Goal: Task Accomplishment & Management: Complete application form

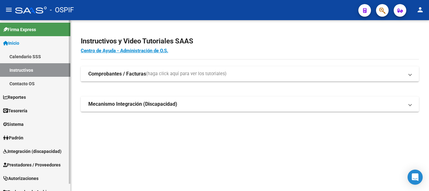
click at [32, 165] on span "Prestadores / Proveedores" at bounding box center [31, 165] width 57 height 7
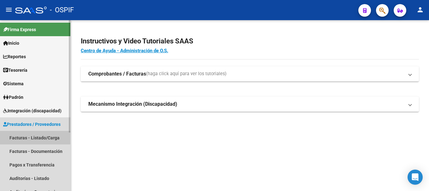
click at [26, 135] on link "Facturas - Listado/Carga" at bounding box center [35, 138] width 70 height 14
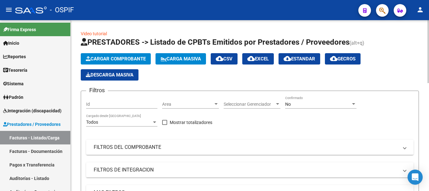
click at [117, 57] on span "Cargar Comprobante" at bounding box center [116, 59] width 60 height 6
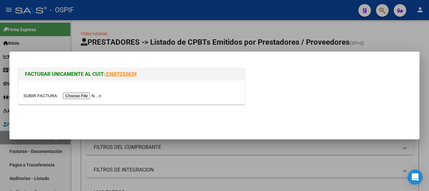
click at [85, 96] on input "file" at bounding box center [63, 96] width 80 height 7
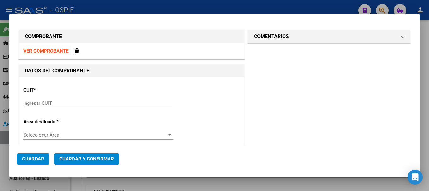
click at [56, 51] on strong "VER COMPROBANTE" at bounding box center [45, 51] width 45 height 6
click at [55, 50] on strong "VER COMPROBANTE" at bounding box center [45, 51] width 45 height 6
click at [316, 6] on div at bounding box center [214, 95] width 429 height 191
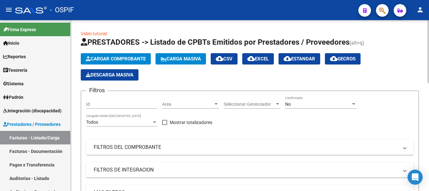
click at [118, 57] on span "Cargar Comprobante" at bounding box center [116, 59] width 60 height 6
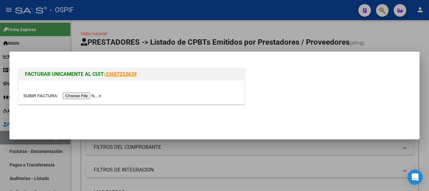
click at [92, 97] on input "file" at bounding box center [63, 96] width 80 height 7
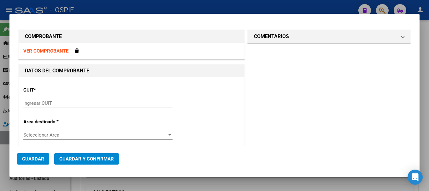
click at [53, 50] on strong "VER COMPROBANTE" at bounding box center [45, 51] width 45 height 6
click at [47, 103] on input "Ingresar CUIT" at bounding box center [97, 104] width 149 height 6
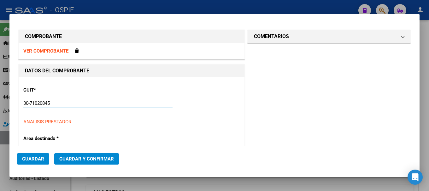
type input "30-71020845-6"
type input "8"
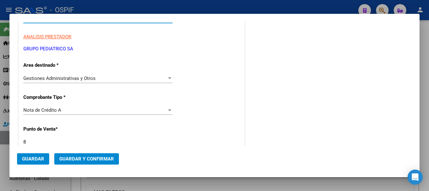
scroll to position [95, 0]
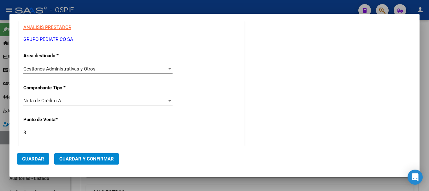
type input "30-71020845-6"
click at [168, 100] on div at bounding box center [169, 101] width 3 height 2
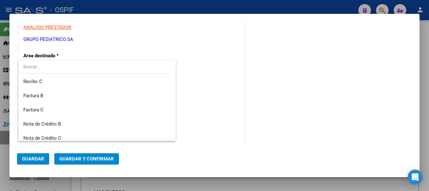
scroll to position [151, 0]
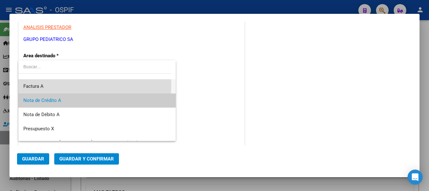
click at [45, 85] on span "Factura A" at bounding box center [96, 86] width 147 height 14
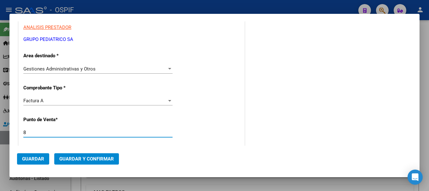
click at [44, 130] on input "8" at bounding box center [97, 133] width 149 height 6
type input "14"
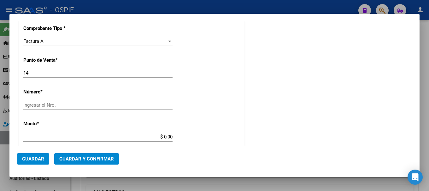
scroll to position [158, 0]
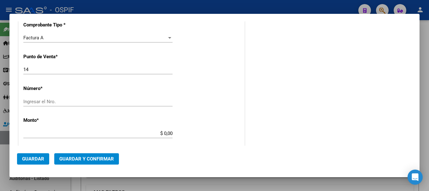
click at [90, 103] on input "Ingresar el Nro." at bounding box center [97, 102] width 149 height 6
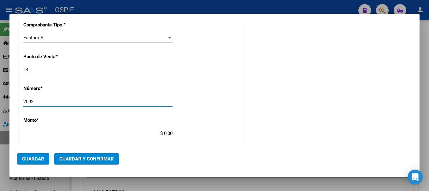
type input "2092"
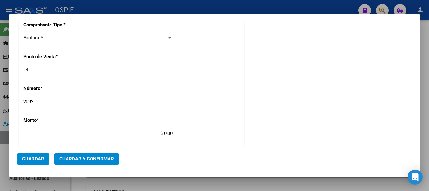
click at [161, 133] on input "$ 0,00" at bounding box center [97, 134] width 149 height 6
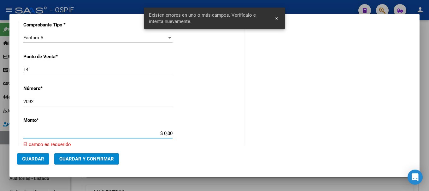
scroll to position [205, 0]
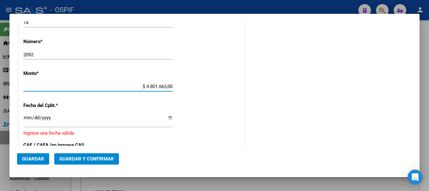
type input "$ 480.166,30"
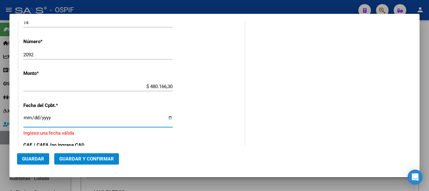
click at [170, 118] on input "Ingresar la fecha" at bounding box center [97, 120] width 149 height 10
type input "[DATE]"
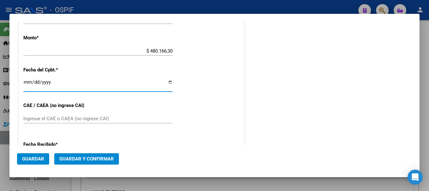
scroll to position [268, 0]
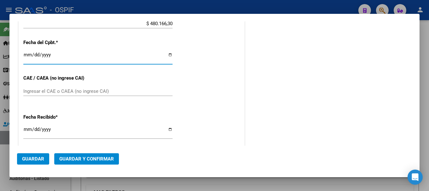
click at [66, 90] on input "Ingresar el CAE o CAEA (no ingrese CAI)" at bounding box center [97, 92] width 149 height 6
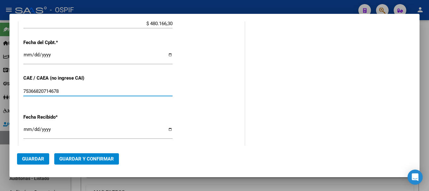
type input "75366820714678"
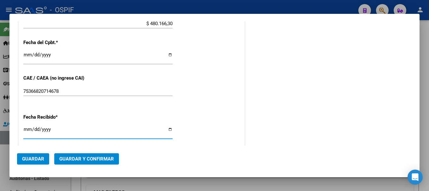
click at [169, 131] on input "[DATE]" at bounding box center [97, 132] width 149 height 10
type input "[DATE]"
click at [73, 158] on span "Guardar y Confirmar" at bounding box center [86, 159] width 55 height 6
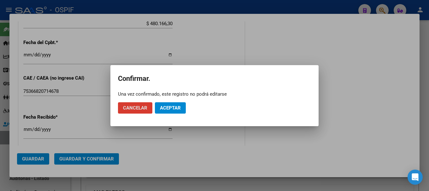
click at [165, 107] on span "Aceptar" at bounding box center [170, 108] width 21 height 6
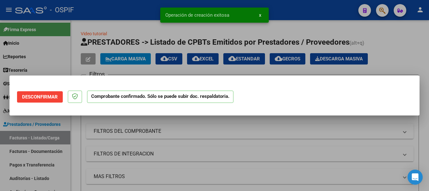
scroll to position [0, 0]
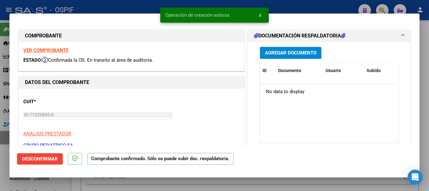
click at [108, 5] on div at bounding box center [214, 95] width 429 height 191
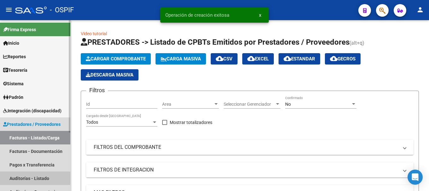
click at [13, 176] on link "Auditorías - Listado" at bounding box center [35, 179] width 70 height 14
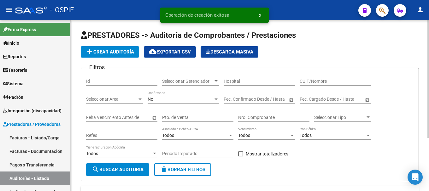
drag, startPoint x: 115, startPoint y: 52, endPoint x: 120, endPoint y: 52, distance: 4.7
click at [120, 52] on span "add Crear Auditoría" at bounding box center [110, 52] width 48 height 6
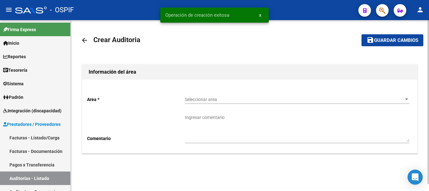
click at [404, 99] on div at bounding box center [407, 99] width 6 height 5
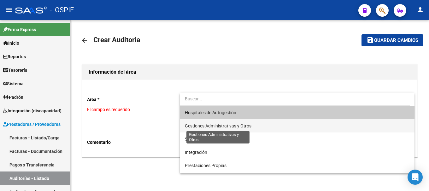
click at [214, 126] on span "Gestiones Administrativas y Otros" at bounding box center [218, 126] width 67 height 5
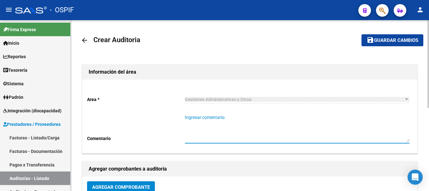
click at [220, 128] on textarea "Ingresar comentario" at bounding box center [297, 128] width 225 height 28
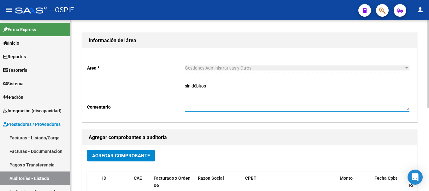
type textarea "sin débitos"
click at [128, 156] on span "Agregar Comprobante" at bounding box center [121, 156] width 58 height 6
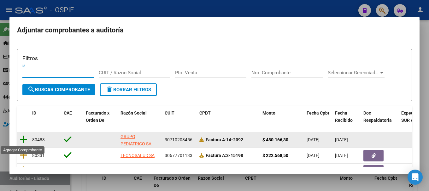
click at [22, 139] on icon at bounding box center [24, 139] width 8 height 9
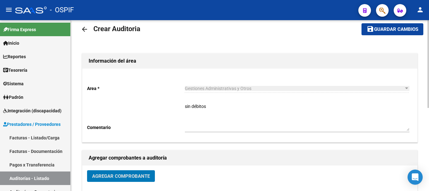
scroll to position [0, 0]
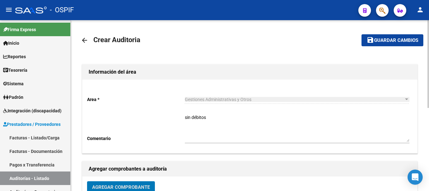
click at [397, 41] on span "Guardar cambios" at bounding box center [396, 41] width 44 height 6
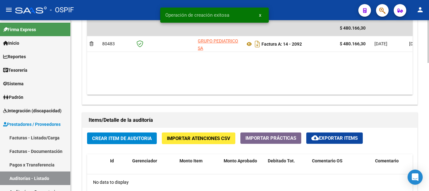
scroll to position [378, 0]
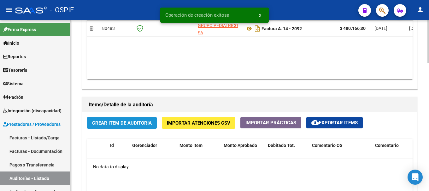
click at [131, 123] on span "Crear Item de Auditoria" at bounding box center [122, 123] width 60 height 6
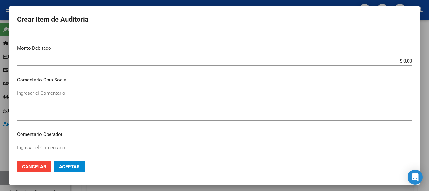
scroll to position [221, 0]
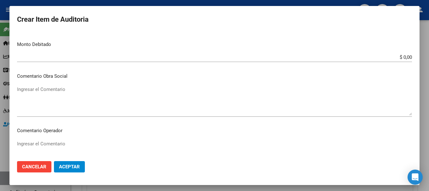
click at [75, 165] on span "Aceptar" at bounding box center [69, 167] width 21 height 6
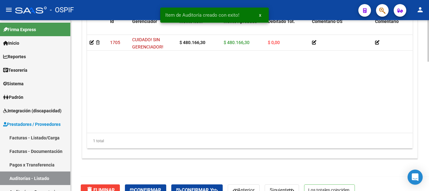
scroll to position [532, 0]
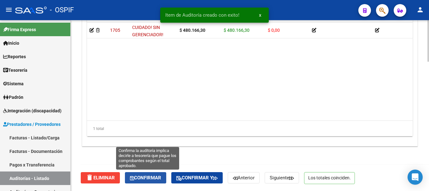
click at [145, 178] on span "Confirmar" at bounding box center [145, 178] width 31 height 6
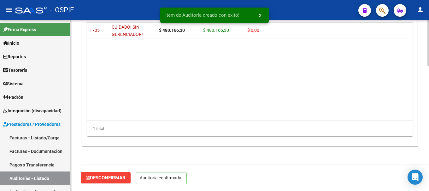
scroll to position [461, 0]
type input "202509"
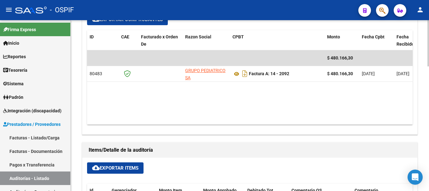
scroll to position [272, 0]
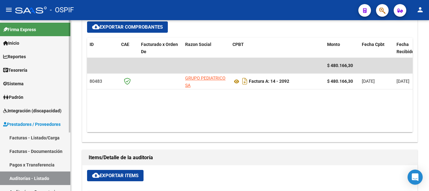
click at [38, 137] on link "Facturas - Listado/Carga" at bounding box center [35, 138] width 70 height 14
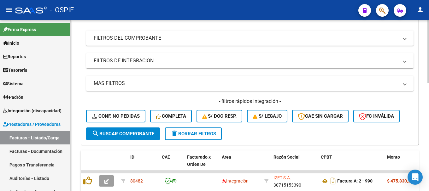
scroll to position [1, 0]
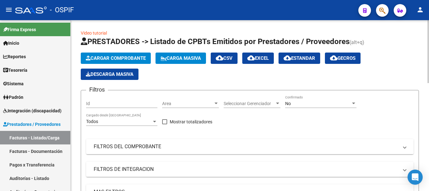
click at [124, 58] on span "Cargar Comprobante" at bounding box center [116, 59] width 60 height 6
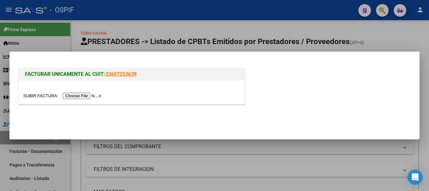
click at [91, 97] on input "file" at bounding box center [63, 96] width 80 height 7
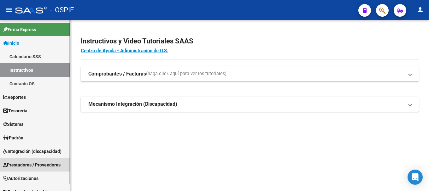
click at [35, 164] on span "Prestadores / Proveedores" at bounding box center [31, 165] width 57 height 7
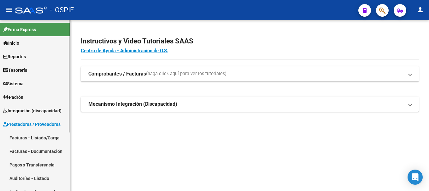
click at [18, 137] on link "Facturas - Listado/Carga" at bounding box center [35, 138] width 70 height 14
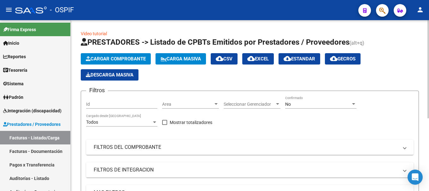
click at [133, 55] on button "Cargar Comprobante" at bounding box center [116, 58] width 70 height 11
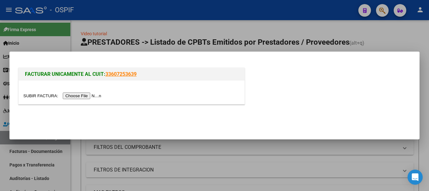
click at [87, 96] on input "file" at bounding box center [63, 96] width 80 height 7
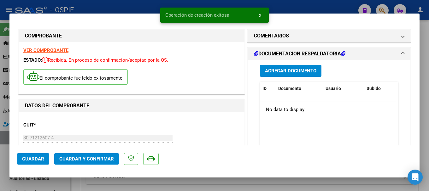
click at [51, 50] on strong "VER COMPROBANTE" at bounding box center [45, 51] width 45 height 6
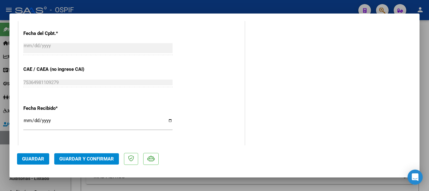
scroll to position [315, 0]
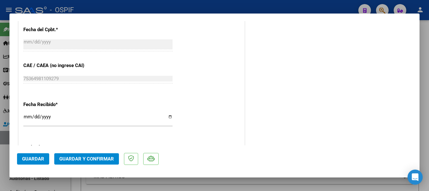
click at [169, 118] on input "[DATE]" at bounding box center [97, 119] width 149 height 10
type input "2025-09-08"
drag, startPoint x: 29, startPoint y: 159, endPoint x: 91, endPoint y: 141, distance: 63.7
click at [29, 158] on span "Guardar" at bounding box center [33, 159] width 22 height 6
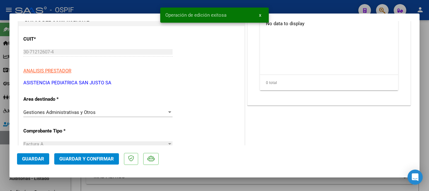
scroll to position [32, 0]
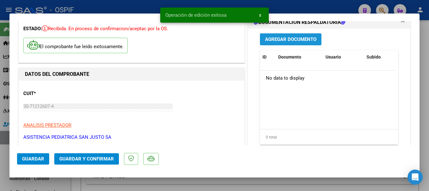
click at [294, 39] on span "Agregar Documento" at bounding box center [290, 40] width 51 height 6
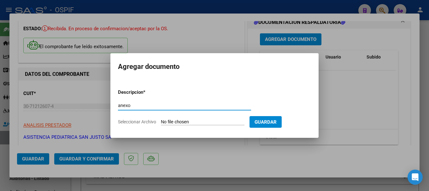
type input "anexo"
click at [206, 123] on input "Seleccionar Archivo" at bounding box center [203, 123] width 84 height 6
type input "C:\fakepath\ANEXO. ASISTENCIA PEDIATRICA FC 3717.pdf"
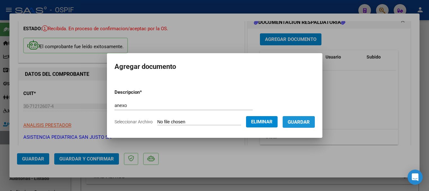
click at [307, 123] on span "Guardar" at bounding box center [299, 123] width 22 height 6
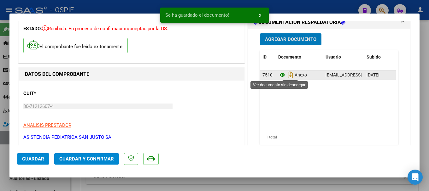
click at [278, 76] on icon at bounding box center [282, 75] width 8 height 8
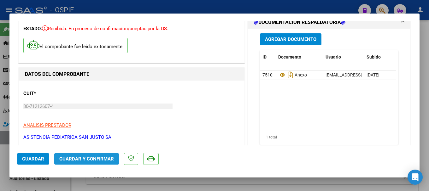
click at [95, 160] on span "Guardar y Confirmar" at bounding box center [86, 159] width 55 height 6
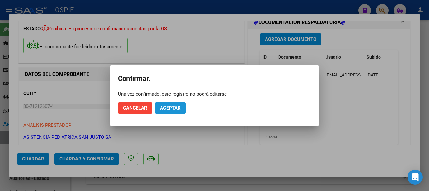
click at [170, 108] on span "Aceptar" at bounding box center [170, 108] width 21 height 6
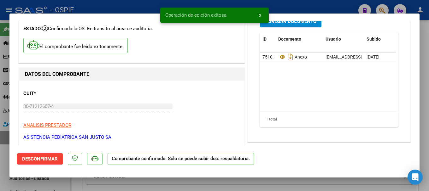
click at [119, 7] on div at bounding box center [214, 95] width 429 height 191
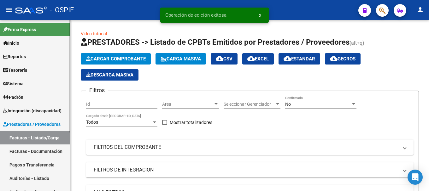
click at [22, 179] on link "Auditorías - Listado" at bounding box center [35, 179] width 70 height 14
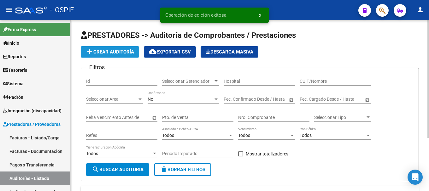
click at [121, 49] on button "add Crear Auditoría" at bounding box center [110, 51] width 58 height 11
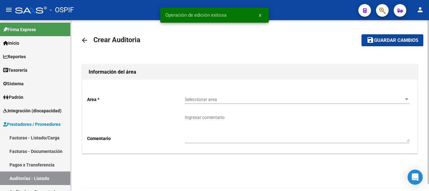
drag, startPoint x: 408, startPoint y: 99, endPoint x: 404, endPoint y: 100, distance: 3.9
click at [404, 100] on div at bounding box center [407, 99] width 6 height 5
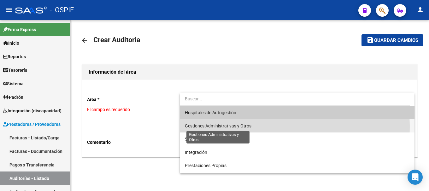
click at [248, 127] on span "Gestiones Administrativas y Otros" at bounding box center [218, 126] width 67 height 5
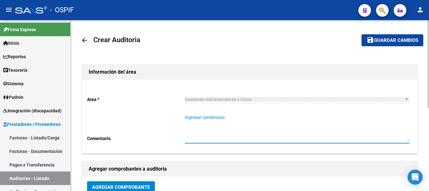
click at [250, 139] on textarea "Ingresar comentario" at bounding box center [297, 128] width 225 height 28
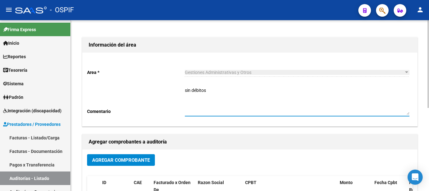
scroll to position [63, 0]
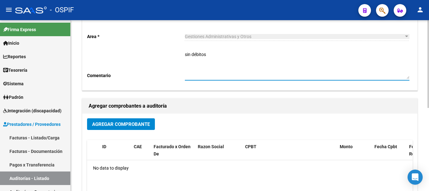
type textarea "sin débitos"
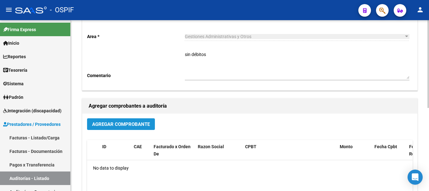
click at [146, 124] on span "Agregar Comprobante" at bounding box center [121, 125] width 58 height 6
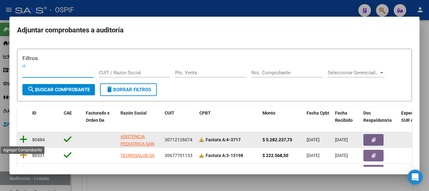
click at [24, 139] on icon at bounding box center [24, 139] width 8 height 9
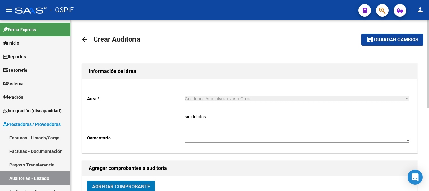
scroll to position [0, 0]
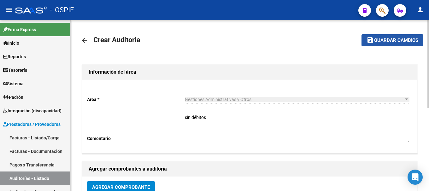
click at [391, 40] on span "Guardar cambios" at bounding box center [396, 41] width 44 height 6
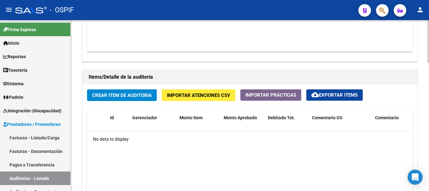
scroll to position [389, 0]
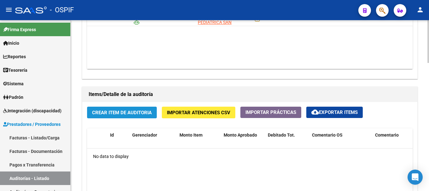
click at [134, 112] on span "Crear Item de Auditoria" at bounding box center [122, 113] width 60 height 6
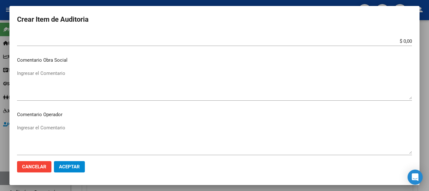
scroll to position [284, 0]
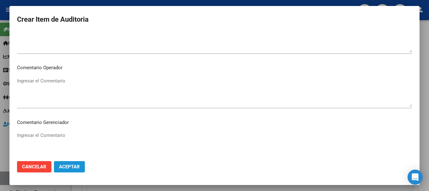
click at [69, 167] on span "Aceptar" at bounding box center [69, 167] width 21 height 6
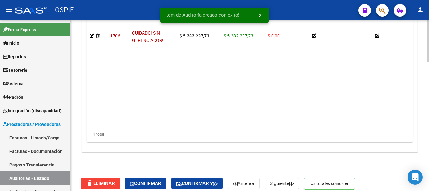
scroll to position [532, 0]
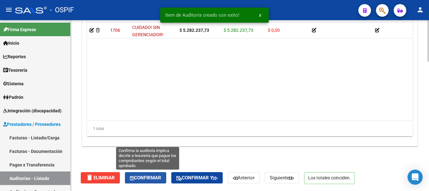
click at [138, 179] on span "Confirmar" at bounding box center [145, 178] width 31 height 6
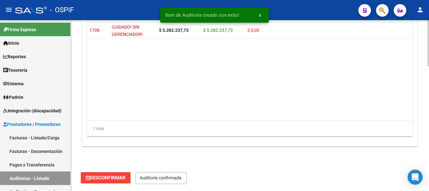
scroll to position [461, 0]
type input "202509"
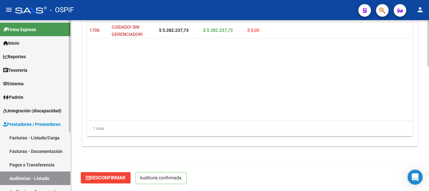
click at [38, 139] on link "Facturas - Listado/Carga" at bounding box center [35, 138] width 70 height 14
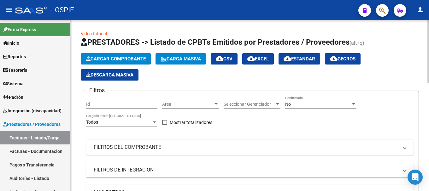
click at [112, 59] on span "Cargar Comprobante" at bounding box center [116, 59] width 60 height 6
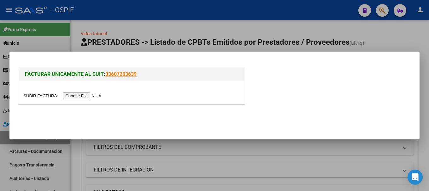
click at [85, 97] on input "file" at bounding box center [63, 96] width 80 height 7
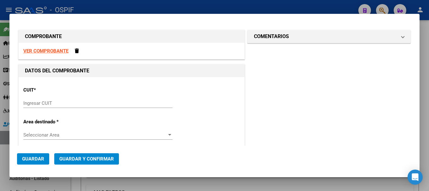
click at [58, 50] on strong "VER COMPROBANTE" at bounding box center [45, 51] width 45 height 6
click at [55, 103] on input "Ingresar CUIT" at bounding box center [97, 104] width 149 height 6
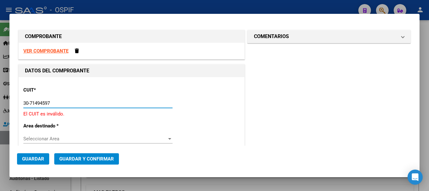
type input "30-71494597-8"
type input "1"
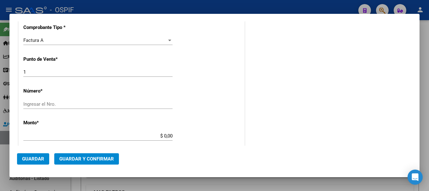
scroll to position [158, 0]
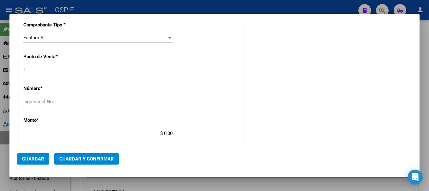
type input "30-71494597-8"
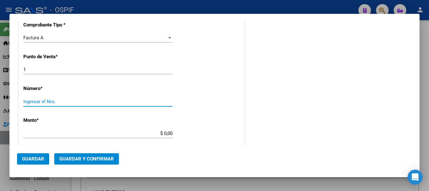
click at [45, 99] on input "Ingresar el Nro." at bounding box center [97, 102] width 149 height 6
type input "6818"
click at [160, 133] on input "$ 0,00" at bounding box center [97, 134] width 149 height 6
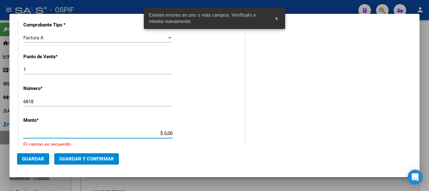
scroll to position [205, 0]
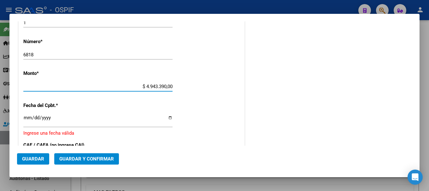
type input "$ 494.339,00"
click at [167, 119] on input "Ingresar la fecha" at bounding box center [97, 120] width 149 height 10
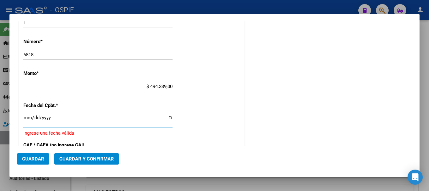
type input "2025-09-09"
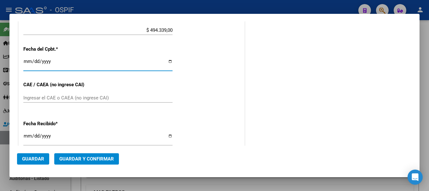
scroll to position [268, 0]
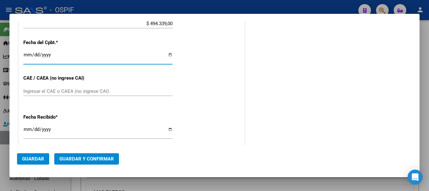
click at [61, 91] on input "Ingresar el CAE o CAEA (no ingrese CAI)" at bounding box center [97, 92] width 149 height 6
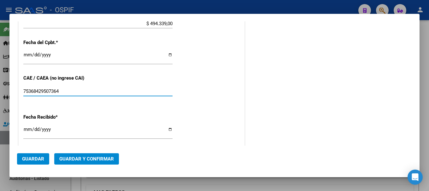
type input "75368429507364"
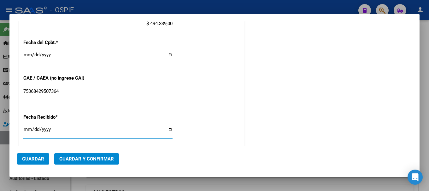
click at [167, 130] on input "[DATE]" at bounding box center [97, 132] width 149 height 10
type input "2025-09-09"
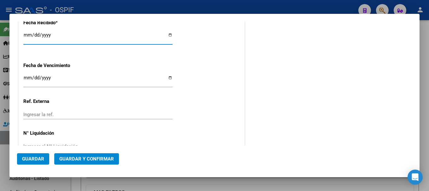
scroll to position [380, 0]
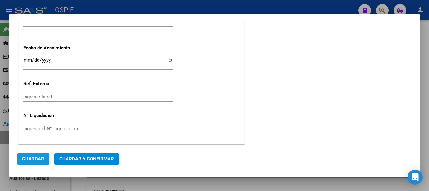
click at [32, 160] on span "Guardar" at bounding box center [33, 159] width 22 height 6
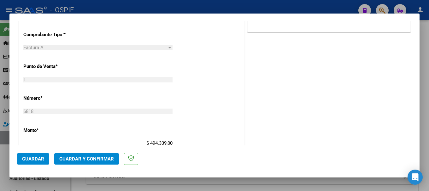
scroll to position [252, 0]
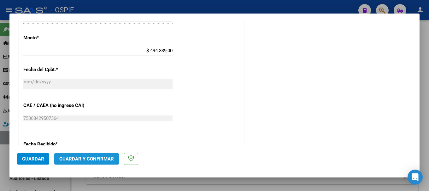
click at [85, 158] on span "Guardar y Confirmar" at bounding box center [86, 159] width 55 height 6
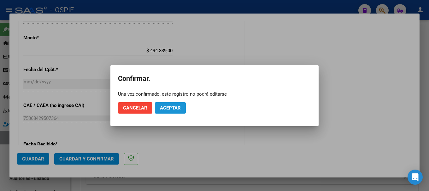
click at [163, 108] on span "Aceptar" at bounding box center [170, 108] width 21 height 6
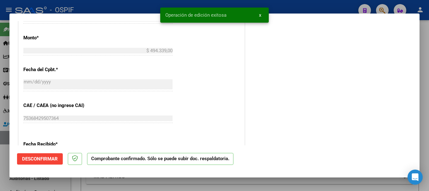
click at [140, 6] on div at bounding box center [214, 95] width 429 height 191
type input "$ 0,00"
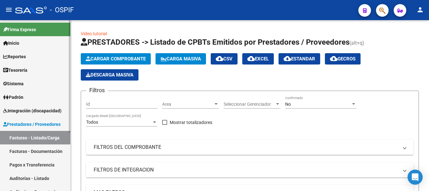
click at [33, 177] on link "Auditorías - Listado" at bounding box center [35, 179] width 70 height 14
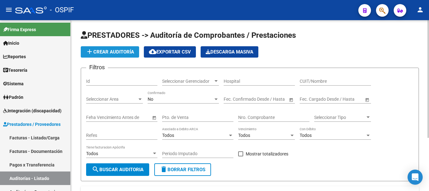
click at [111, 52] on span "add Crear Auditoría" at bounding box center [110, 52] width 48 height 6
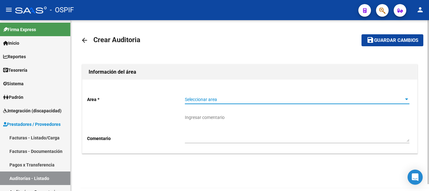
click at [406, 99] on div at bounding box center [406, 100] width 3 height 2
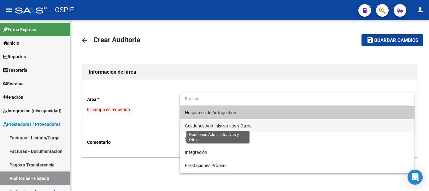
click at [235, 128] on span "Gestiones Administrativas y Otros" at bounding box center [218, 126] width 67 height 5
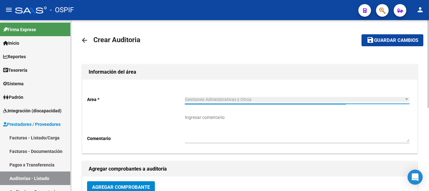
click at [235, 126] on textarea "Ingresar comentario" at bounding box center [297, 128] width 225 height 28
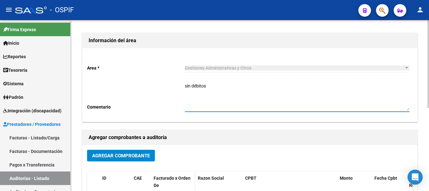
scroll to position [63, 0]
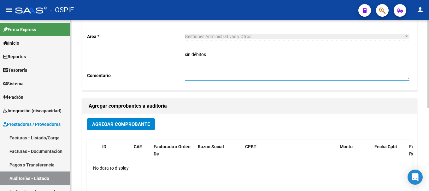
type textarea "sin débitos"
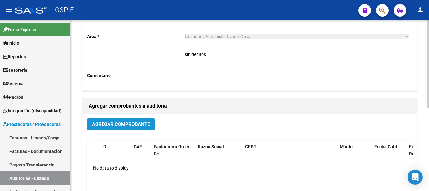
click at [140, 126] on span "Agregar Comprobante" at bounding box center [121, 125] width 58 height 6
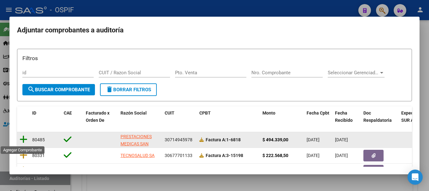
click at [24, 139] on icon at bounding box center [24, 139] width 8 height 9
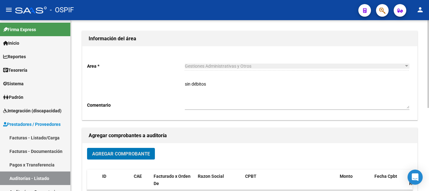
scroll to position [0, 0]
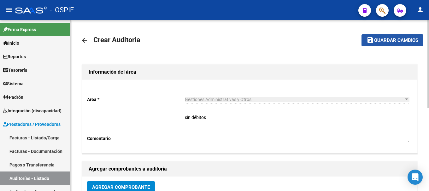
click at [399, 40] on span "Guardar cambios" at bounding box center [396, 41] width 44 height 6
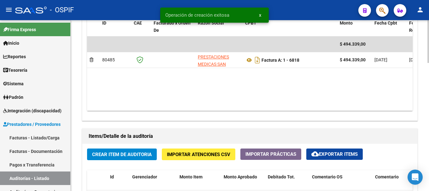
scroll to position [378, 0]
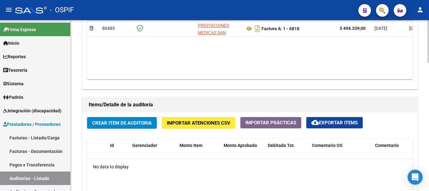
click at [143, 122] on span "Crear Item de Auditoria" at bounding box center [122, 123] width 60 height 6
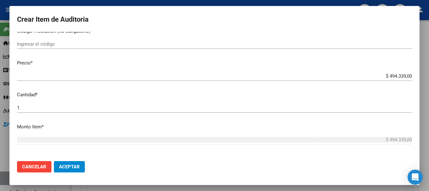
scroll to position [158, 0]
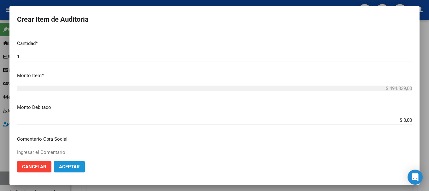
click at [75, 166] on span "Aceptar" at bounding box center [69, 167] width 21 height 6
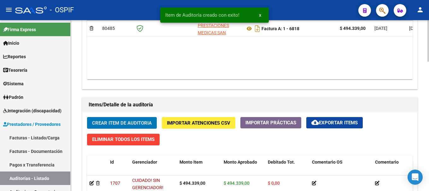
scroll to position [379, 0]
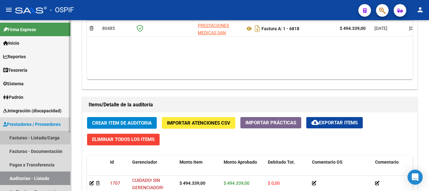
click at [49, 138] on link "Facturas - Listado/Carga" at bounding box center [35, 138] width 70 height 14
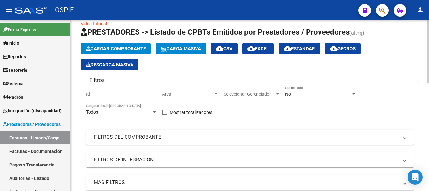
scroll to position [9, 0]
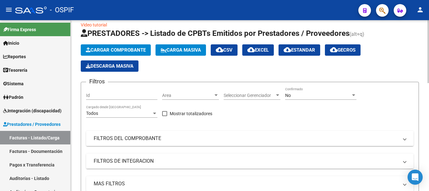
click at [118, 49] on span "Cargar Comprobante" at bounding box center [116, 50] width 60 height 6
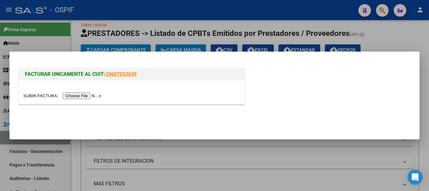
click at [97, 100] on div at bounding box center [132, 93] width 226 height 24
click at [95, 97] on input "file" at bounding box center [63, 96] width 80 height 7
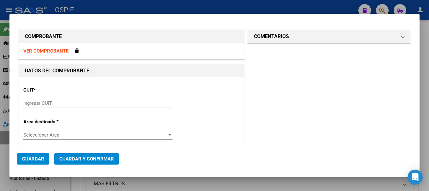
click at [47, 51] on strong "VER COMPROBANTE" at bounding box center [45, 51] width 45 height 6
click at [54, 104] on input "Ingresar CUIT" at bounding box center [97, 104] width 149 height 6
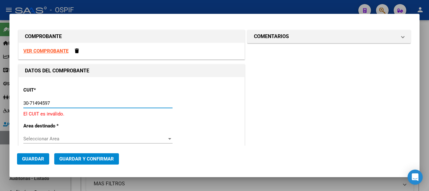
type input "30-71494597-8"
type input "1"
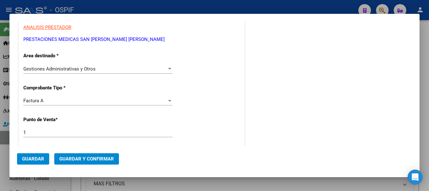
scroll to position [126, 0]
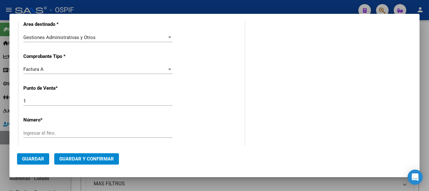
type input "30-71494597-8"
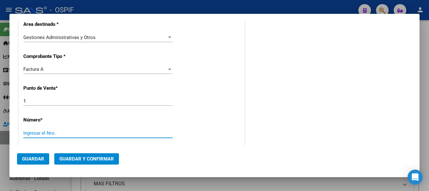
click at [59, 133] on input "Ingresar el Nro." at bounding box center [97, 134] width 149 height 6
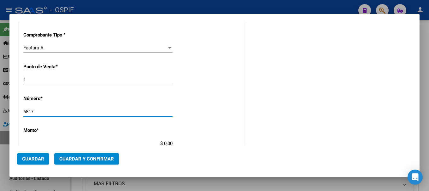
scroll to position [158, 0]
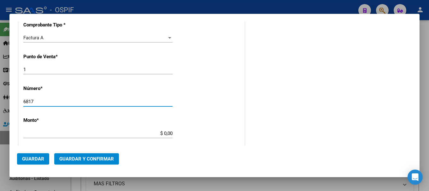
type input "6817"
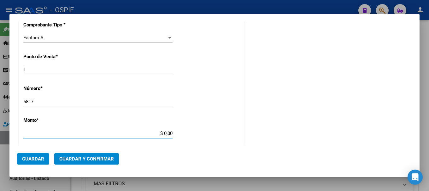
click at [162, 133] on input "$ 0,00" at bounding box center [97, 134] width 149 height 6
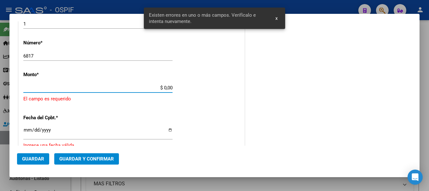
scroll to position [205, 0]
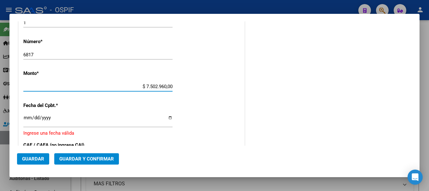
type input "$ 750.296,00"
click at [167, 119] on input "Ingresar la fecha" at bounding box center [97, 120] width 149 height 10
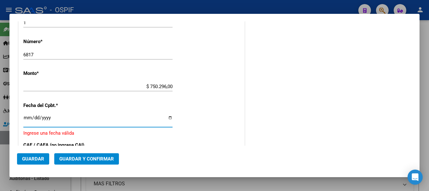
type input "2025-09-09"
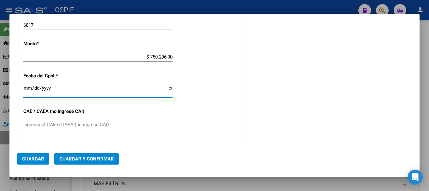
scroll to position [268, 0]
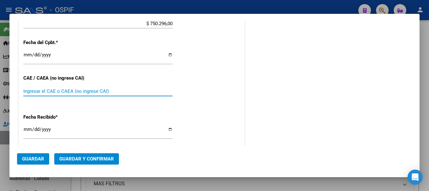
click at [74, 91] on input "Ingresar el CAE o CAEA (no ingrese CAI)" at bounding box center [97, 92] width 149 height 6
type input "75368429381460"
click at [167, 130] on input "[DATE]" at bounding box center [97, 132] width 149 height 10
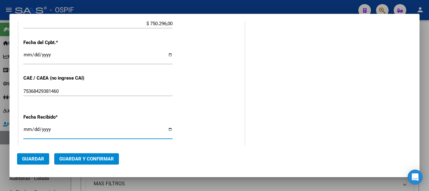
type input "2025-09-09"
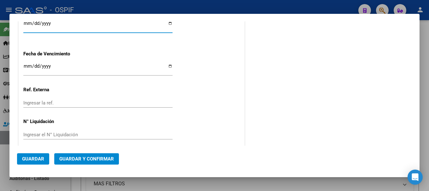
scroll to position [380, 0]
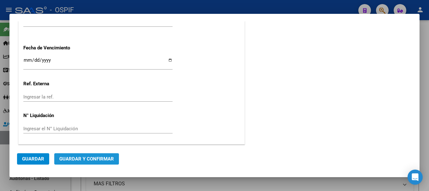
click at [84, 161] on span "Guardar y Confirmar" at bounding box center [86, 159] width 55 height 6
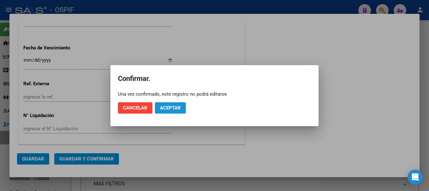
click at [167, 109] on span "Aceptar" at bounding box center [170, 108] width 21 height 6
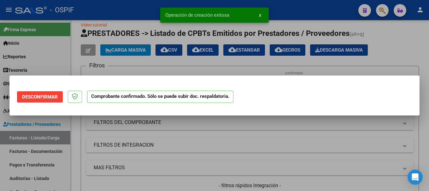
scroll to position [0, 0]
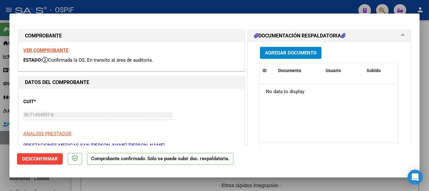
click at [217, 5] on div at bounding box center [214, 95] width 429 height 191
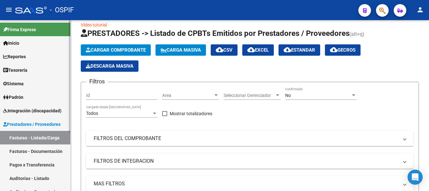
click at [26, 177] on link "Auditorías - Listado" at bounding box center [35, 179] width 70 height 14
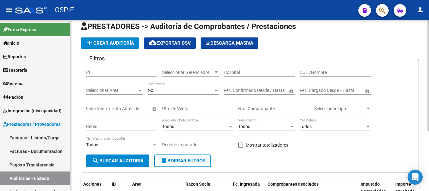
click at [124, 41] on span "add Crear Auditoría" at bounding box center [110, 43] width 48 height 6
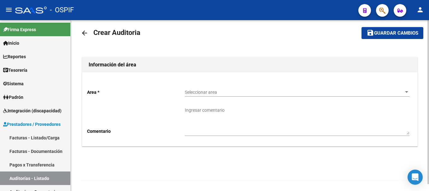
scroll to position [7, 0]
click at [405, 92] on div at bounding box center [406, 92] width 3 height 2
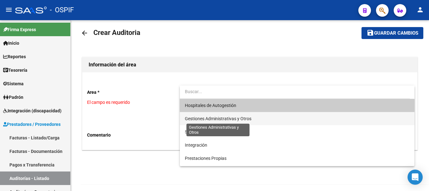
click at [219, 119] on span "Gestiones Administrativas y Otros" at bounding box center [218, 118] width 67 height 5
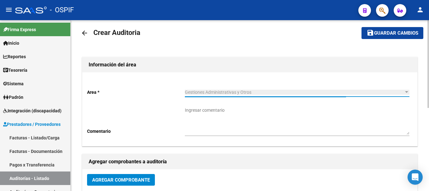
click at [220, 120] on textarea "Ingresar comentario" at bounding box center [297, 121] width 225 height 28
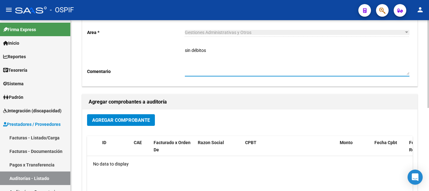
scroll to position [70, 0]
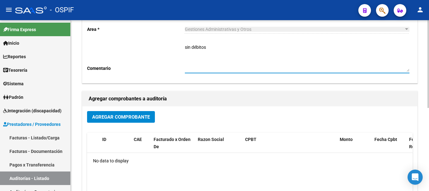
type textarea "sin débitos"
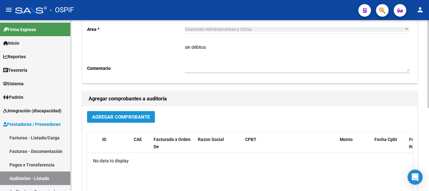
click at [135, 118] on span "Agregar Comprobante" at bounding box center [121, 117] width 58 height 6
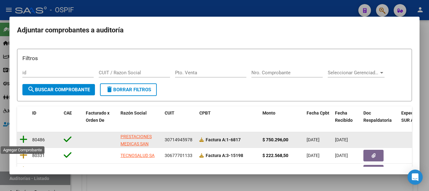
click at [26, 138] on icon at bounding box center [24, 139] width 8 height 9
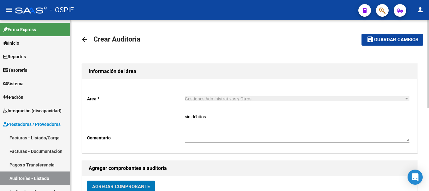
scroll to position [0, 0]
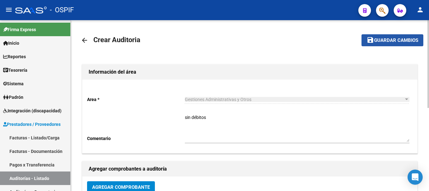
click at [392, 39] on span "Guardar cambios" at bounding box center [396, 41] width 44 height 6
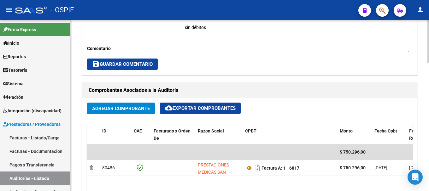
scroll to position [252, 0]
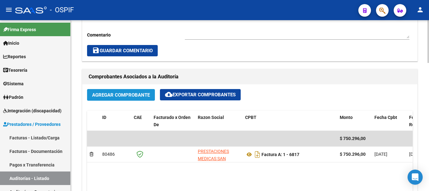
click at [108, 95] on span "Agregar Comprobante" at bounding box center [121, 95] width 58 height 6
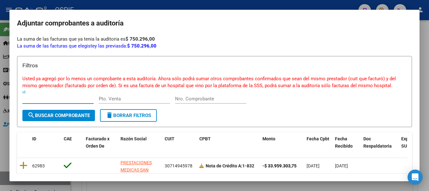
click at [144, 3] on div at bounding box center [214, 95] width 429 height 191
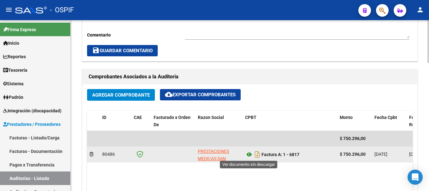
click at [248, 154] on icon at bounding box center [249, 155] width 8 height 8
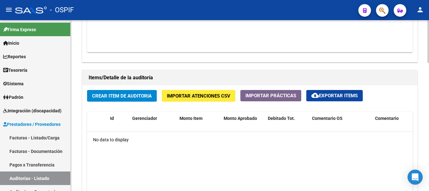
scroll to position [410, 0]
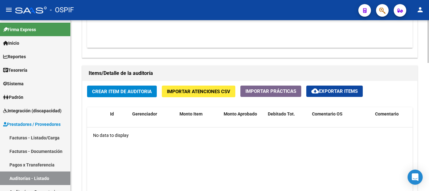
click at [123, 92] on span "Crear Item de Auditoria" at bounding box center [122, 92] width 60 height 6
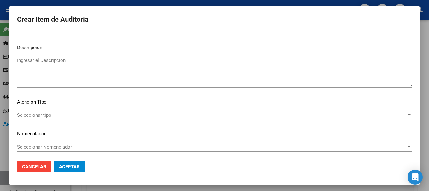
scroll to position [415, 0]
click at [67, 168] on span "Aceptar" at bounding box center [69, 167] width 21 height 6
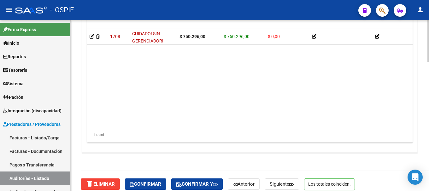
scroll to position [532, 0]
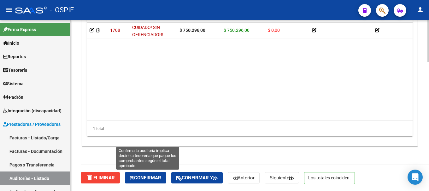
click at [145, 178] on span "Confirmar" at bounding box center [145, 178] width 31 height 6
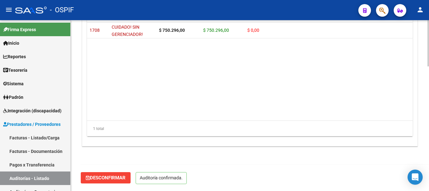
scroll to position [461, 0]
type input "202509"
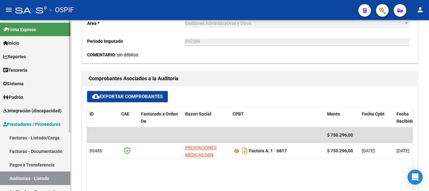
scroll to position [208, 0]
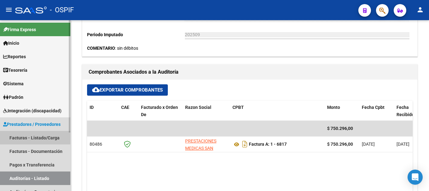
click at [38, 134] on link "Facturas - Listado/Carga" at bounding box center [35, 138] width 70 height 14
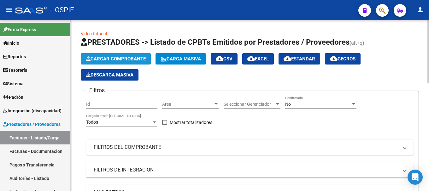
click at [132, 57] on span "Cargar Comprobante" at bounding box center [116, 59] width 60 height 6
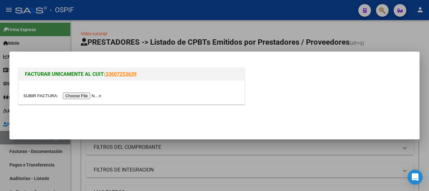
click at [80, 97] on input "file" at bounding box center [63, 96] width 80 height 7
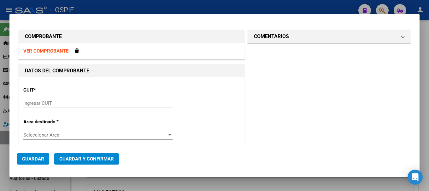
click at [51, 49] on strong "VER COMPROBANTE" at bounding box center [45, 51] width 45 height 6
click at [43, 103] on input "Ingresar CUIT" at bounding box center [97, 104] width 149 height 6
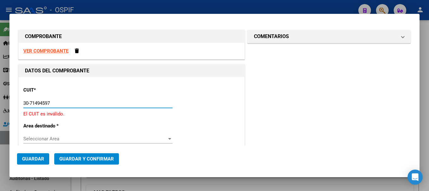
type input "30-71494597-8"
type input "1"
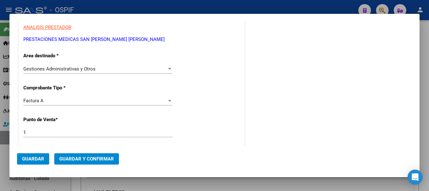
scroll to position [126, 0]
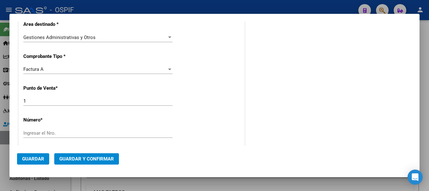
type input "30-71494597-8"
click at [64, 132] on input "Ingresar el Nro." at bounding box center [97, 134] width 149 height 6
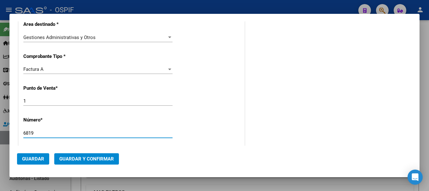
scroll to position [189, 0]
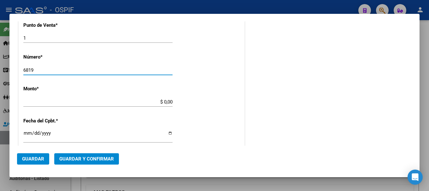
type input "6819"
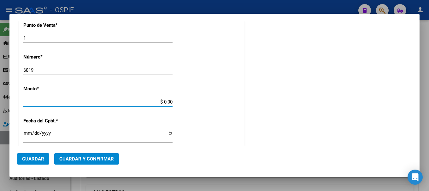
click at [162, 103] on input "$ 0,00" at bounding box center [97, 102] width 149 height 6
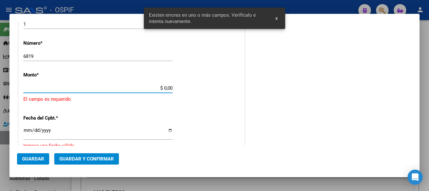
scroll to position [205, 0]
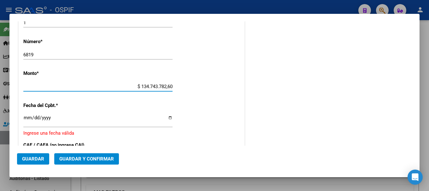
type input "$ 13.474.378,26"
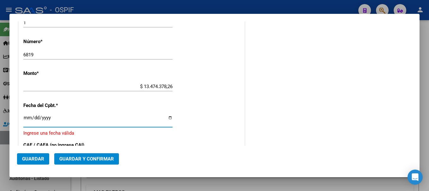
click at [167, 117] on input "Ingresar la fecha" at bounding box center [97, 120] width 149 height 10
type input "2025-09-09"
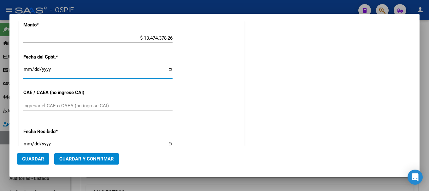
scroll to position [268, 0]
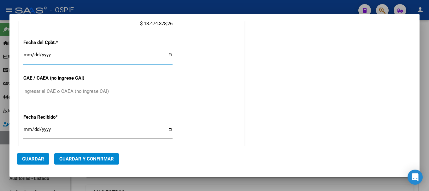
click at [52, 90] on input "Ingresar el CAE o CAEA (no ingrese CAI)" at bounding box center [97, 92] width 149 height 6
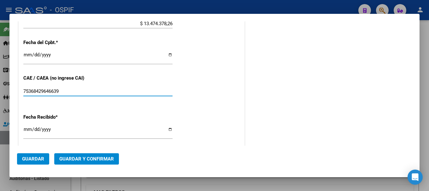
type input "75368429646639"
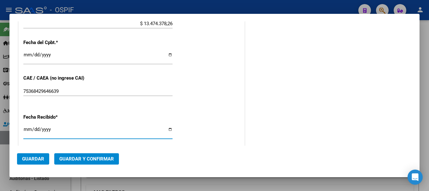
drag, startPoint x: 168, startPoint y: 129, endPoint x: 163, endPoint y: 130, distance: 5.1
click at [168, 129] on input "[DATE]" at bounding box center [97, 132] width 149 height 10
type input "2025-09-09"
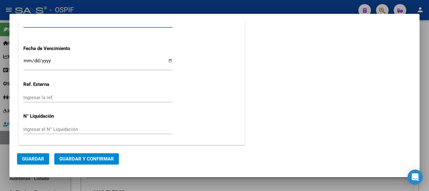
scroll to position [380, 0]
click at [33, 157] on span "Guardar" at bounding box center [33, 159] width 22 height 6
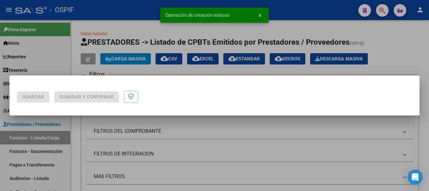
scroll to position [0, 0]
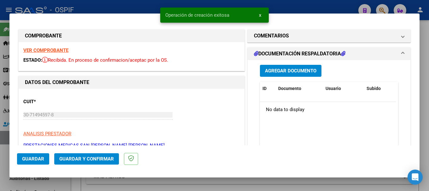
click at [304, 71] on span "Agregar Documento" at bounding box center [290, 71] width 51 height 6
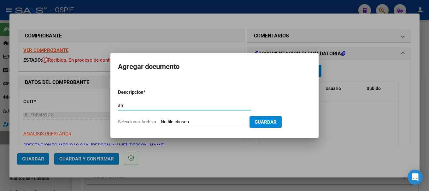
type input "a"
type input "resumen"
click at [197, 124] on input "Seleccionar Archivo" at bounding box center [203, 123] width 84 height 6
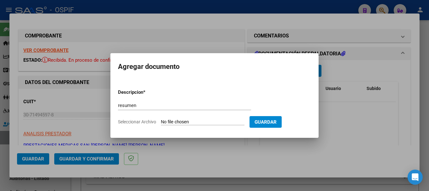
type input "C:\fakepath\ANEXO. SAN JUAN BAUTISTA FC 6819.pdf"
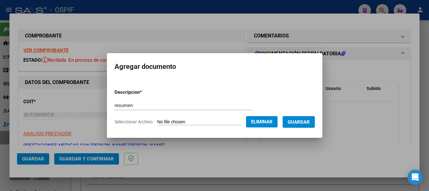
click at [301, 122] on span "Guardar" at bounding box center [299, 123] width 22 height 6
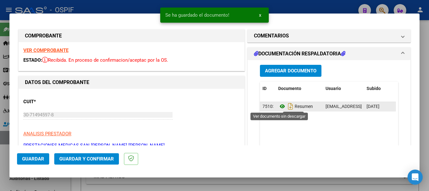
click at [280, 106] on icon at bounding box center [282, 107] width 8 height 8
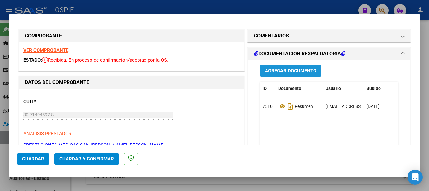
click at [294, 70] on span "Agregar Documento" at bounding box center [290, 71] width 51 height 6
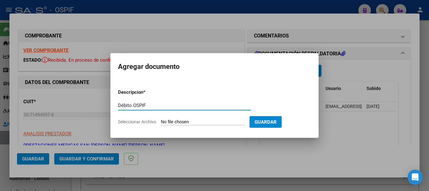
type input "Débito OSPIF"
click at [207, 120] on input "Seleccionar Archivo" at bounding box center [203, 123] width 84 height 6
type input "C:\fakepath\PRESTACIONES MÉDICAS SAN JUAN BAUTISTA S.A AGOST25 FACTURA 6819.xlsx"
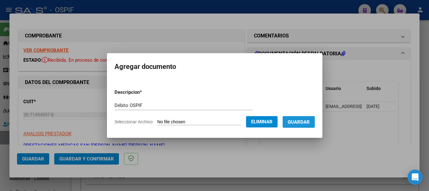
click at [310, 121] on span "Guardar" at bounding box center [299, 123] width 22 height 6
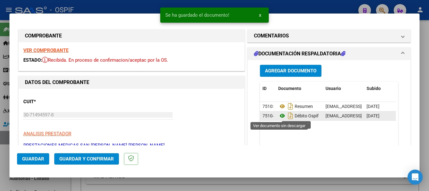
click at [278, 115] on icon at bounding box center [282, 116] width 8 height 8
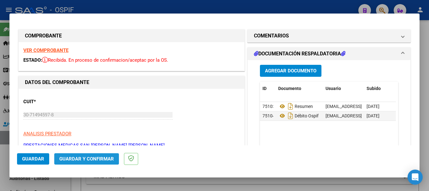
click at [98, 158] on span "Guardar y Confirmar" at bounding box center [86, 159] width 55 height 6
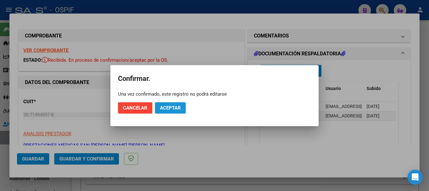
click at [163, 107] on span "Aceptar" at bounding box center [170, 108] width 21 height 6
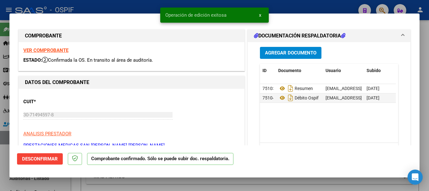
click at [120, 6] on div at bounding box center [214, 95] width 429 height 191
type input "$ 0,00"
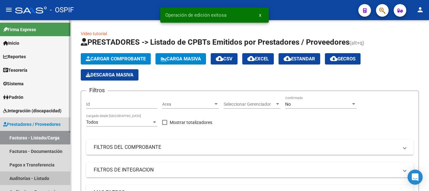
click at [25, 177] on link "Auditorías - Listado" at bounding box center [35, 179] width 70 height 14
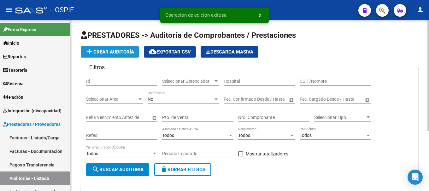
click at [117, 48] on button "add Crear Auditoría" at bounding box center [110, 51] width 58 height 11
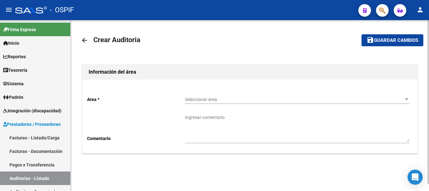
click at [404, 98] on div at bounding box center [407, 99] width 6 height 5
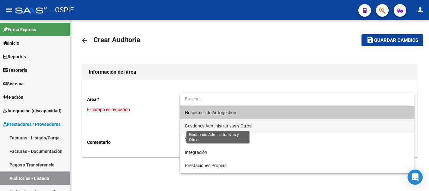
click at [207, 125] on span "Gestiones Administrativas y Otros" at bounding box center [218, 126] width 67 height 5
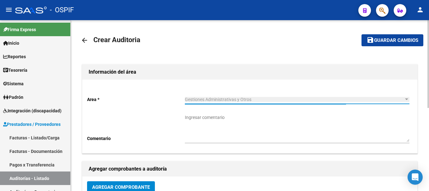
click at [213, 130] on textarea "Ingresar comentario" at bounding box center [297, 128] width 225 height 28
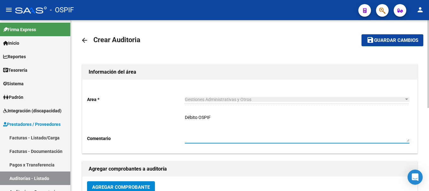
scroll to position [63, 0]
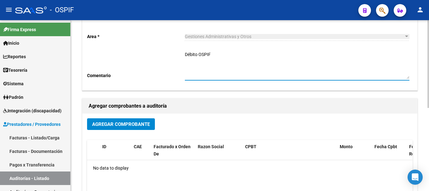
type textarea "Débito OSPIF"
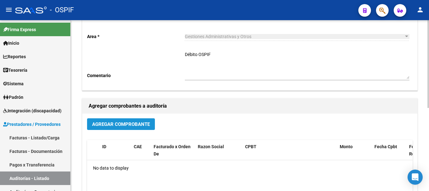
click at [130, 122] on span "Agregar Comprobante" at bounding box center [121, 125] width 58 height 6
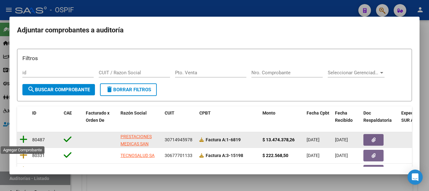
click at [24, 140] on icon at bounding box center [24, 139] width 8 height 9
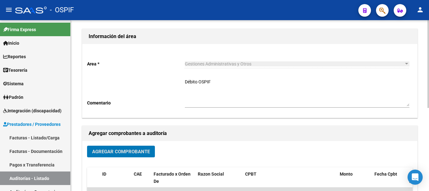
scroll to position [0, 0]
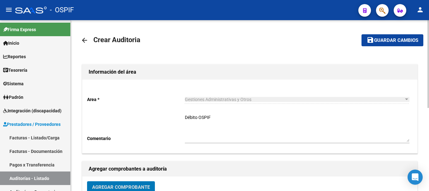
drag, startPoint x: 393, startPoint y: 41, endPoint x: 387, endPoint y: 43, distance: 6.4
click at [389, 42] on span "Guardar cambios" at bounding box center [396, 41] width 44 height 6
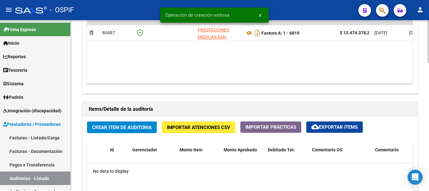
scroll to position [378, 0]
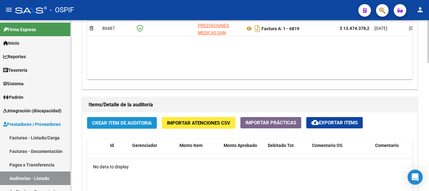
click at [131, 127] on button "Crear Item de Auditoria" at bounding box center [122, 123] width 70 height 12
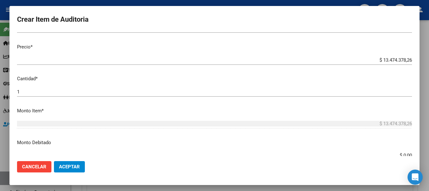
scroll to position [126, 0]
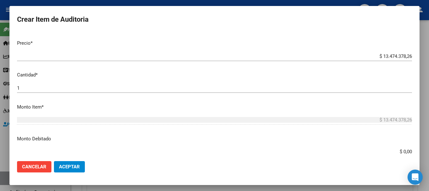
click at [397, 152] on input "$ 0,00" at bounding box center [214, 152] width 395 height 6
type input "$ 716.982,96"
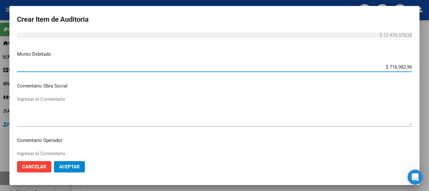
scroll to position [221, 0]
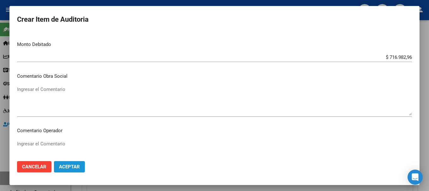
drag, startPoint x: 67, startPoint y: 167, endPoint x: 127, endPoint y: 151, distance: 63.0
click at [68, 166] on span "Aceptar" at bounding box center [69, 167] width 21 height 6
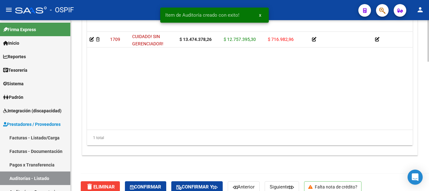
scroll to position [532, 0]
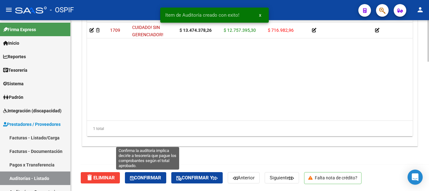
click at [156, 178] on span "Confirmar" at bounding box center [145, 178] width 31 height 6
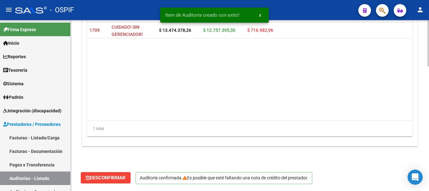
scroll to position [461, 0]
type input "202509"
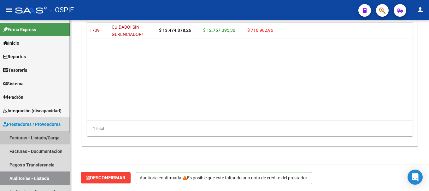
click at [24, 138] on link "Facturas - Listado/Carga" at bounding box center [35, 138] width 70 height 14
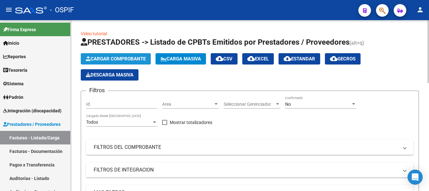
click at [132, 58] on span "Cargar Comprobante" at bounding box center [116, 59] width 60 height 6
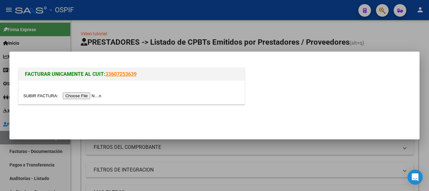
click at [77, 97] on input "file" at bounding box center [63, 96] width 80 height 7
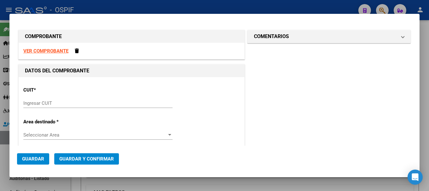
click at [49, 50] on strong "VER COMPROBANTE" at bounding box center [45, 51] width 45 height 6
click at [48, 104] on input "Ingresar CUIT" at bounding box center [97, 104] width 149 height 6
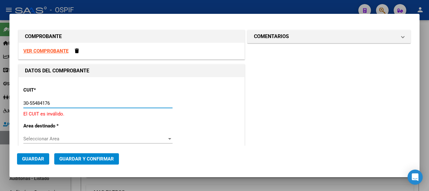
type input "30-55484176-3"
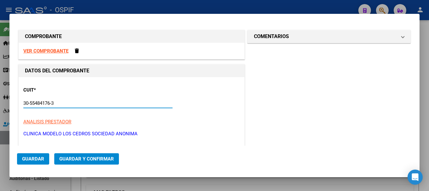
type input "5"
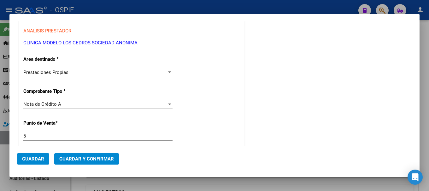
scroll to position [95, 0]
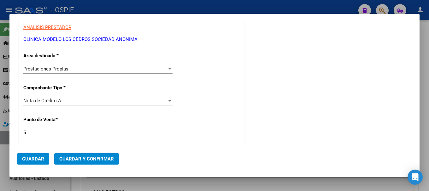
type input "30-55484176-3"
click at [167, 102] on div at bounding box center [170, 100] width 6 height 5
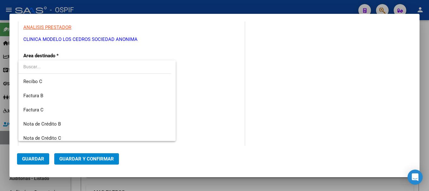
scroll to position [151, 0]
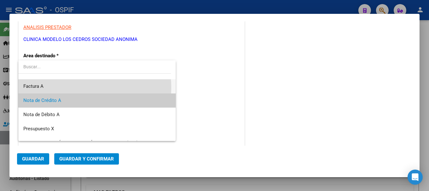
drag, startPoint x: 68, startPoint y: 88, endPoint x: 72, endPoint y: 96, distance: 8.7
click at [68, 88] on span "Factura A" at bounding box center [96, 86] width 147 height 14
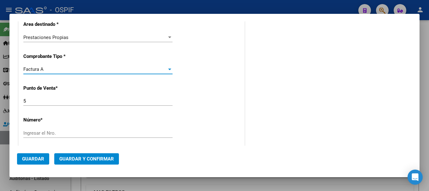
scroll to position [158, 0]
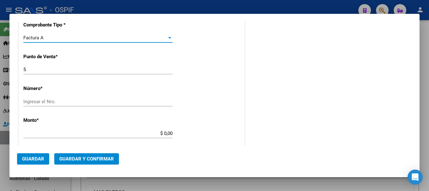
click at [62, 103] on input "Ingresar el Nro." at bounding box center [97, 102] width 149 height 6
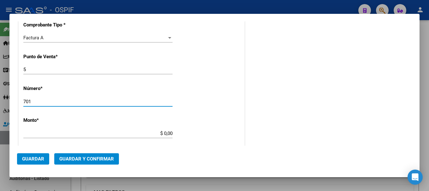
type input "701"
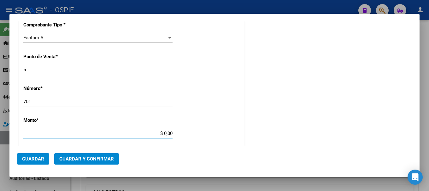
click at [162, 133] on input "$ 0,00" at bounding box center [97, 134] width 149 height 6
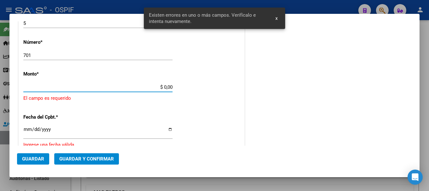
scroll to position [205, 0]
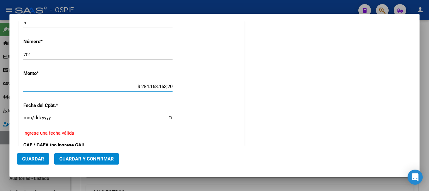
type input "$ 28.416.815,32"
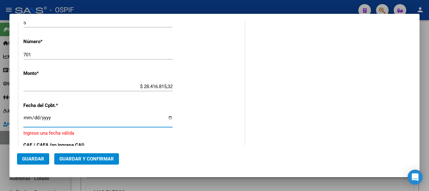
click at [167, 118] on input "Ingresar la fecha" at bounding box center [97, 120] width 149 height 10
type input "2025-09-08"
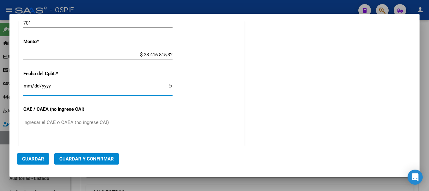
scroll to position [268, 0]
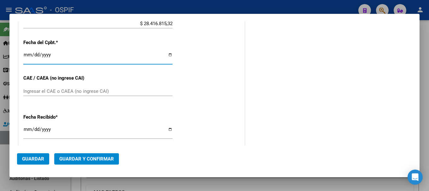
click at [94, 92] on input "Ingresar el CAE o CAEA (no ingrese CAI)" at bounding box center [97, 92] width 149 height 6
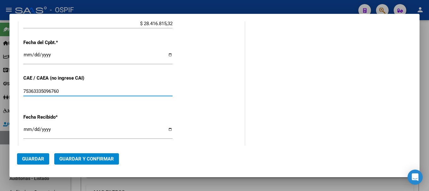
type input "75363335096760"
click at [167, 132] on input "[DATE]" at bounding box center [97, 132] width 149 height 10
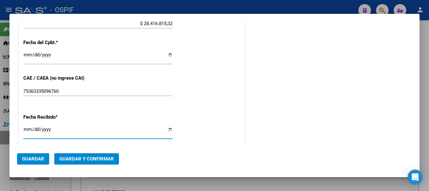
type input "2025-09-08"
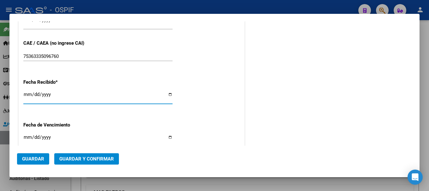
scroll to position [331, 0]
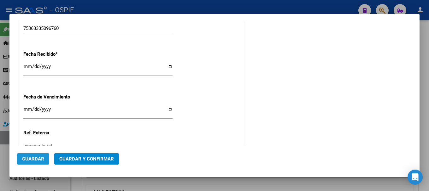
click at [37, 159] on span "Guardar" at bounding box center [33, 159] width 22 height 6
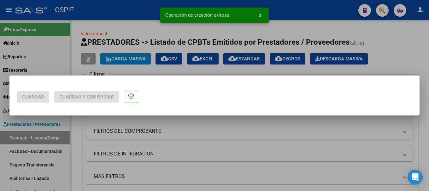
scroll to position [0, 0]
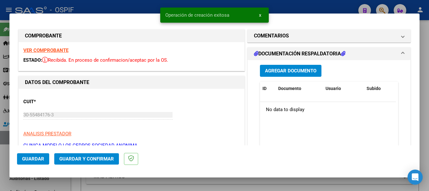
click at [300, 71] on span "Agregar Documento" at bounding box center [290, 71] width 51 height 6
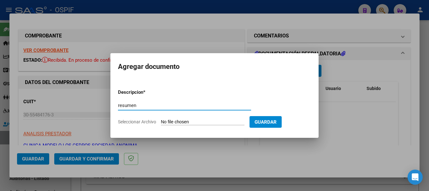
type input "resumen"
click at [194, 122] on input "Seleccionar Archivo" at bounding box center [203, 123] width 84 height 6
type input "C:\fakepath\ANEXO MODELO DE LOS CEDROS FC 701.pdf"
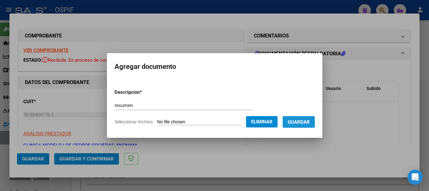
click at [302, 123] on span "Guardar" at bounding box center [299, 123] width 22 height 6
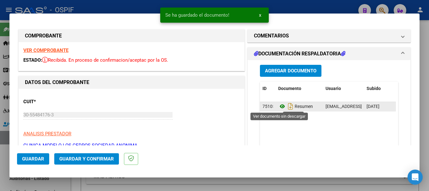
click at [279, 108] on icon at bounding box center [282, 107] width 8 height 8
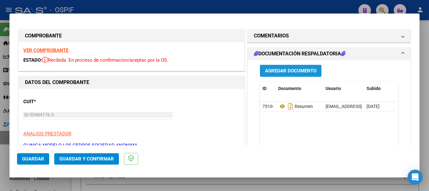
click at [271, 71] on span "Agregar Documento" at bounding box center [290, 71] width 51 height 6
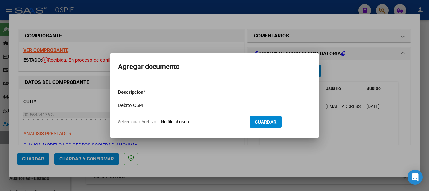
type input "Débito OSPIF"
click at [187, 123] on input "Seleccionar Archivo" at bounding box center [203, 123] width 84 height 6
type input "C:\fakepath\CLÍNICA MODELO LOS CEDROS S.A AGOST25 FACTURA 701.xlsx"
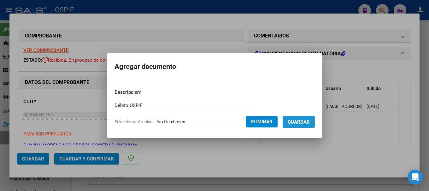
click at [296, 118] on button "Guardar" at bounding box center [299, 122] width 32 height 12
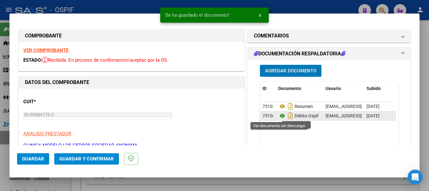
click at [280, 116] on icon at bounding box center [282, 116] width 8 height 8
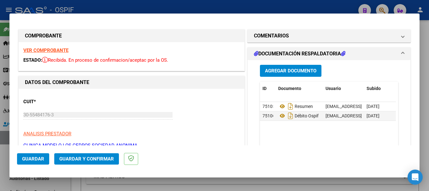
click at [97, 160] on span "Guardar y Confirmar" at bounding box center [86, 159] width 55 height 6
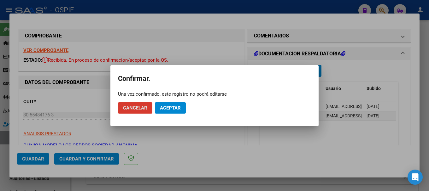
drag, startPoint x: 170, startPoint y: 106, endPoint x: 156, endPoint y: 116, distance: 17.0
click at [168, 109] on span "Aceptar" at bounding box center [170, 108] width 21 height 6
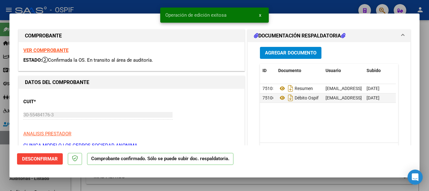
click at [0, 153] on div at bounding box center [214, 95] width 429 height 191
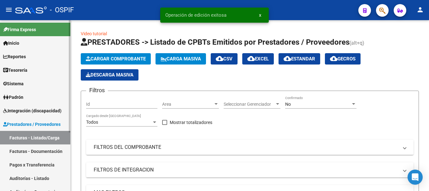
click at [23, 179] on link "Auditorías - Listado" at bounding box center [35, 179] width 70 height 14
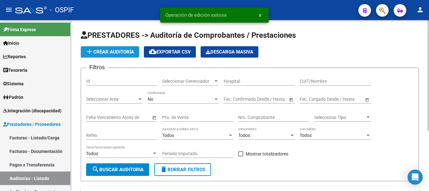
click at [119, 50] on span "add Crear Auditoría" at bounding box center [110, 52] width 48 height 6
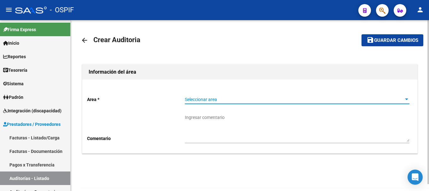
click at [404, 99] on div at bounding box center [407, 99] width 6 height 5
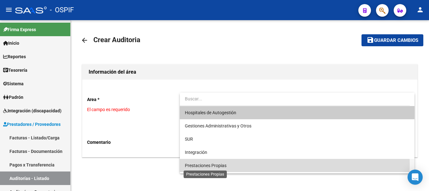
click at [207, 164] on span "Prestaciones Propias" at bounding box center [206, 165] width 42 height 5
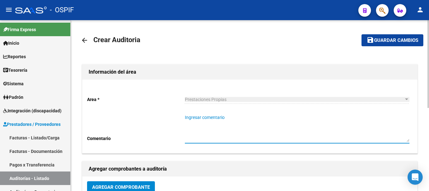
click at [229, 123] on textarea "Ingresar comentario" at bounding box center [297, 128] width 225 height 28
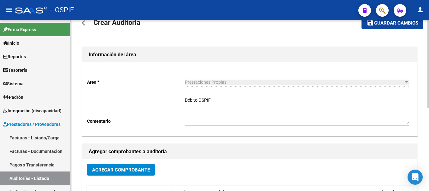
scroll to position [32, 0]
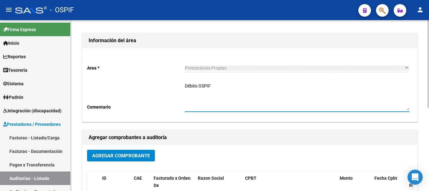
type textarea "Débito OSPIF"
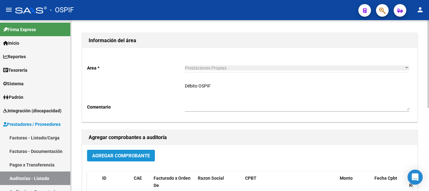
click at [97, 157] on button "Agregar Comprobante" at bounding box center [121, 156] width 68 height 12
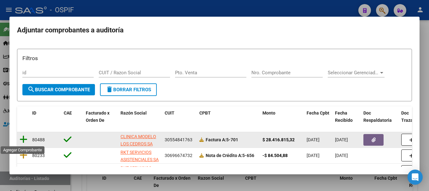
click at [21, 139] on icon at bounding box center [24, 139] width 8 height 9
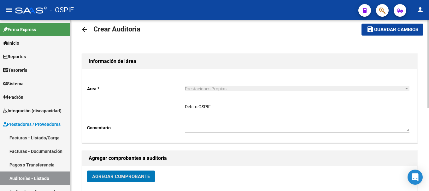
scroll to position [0, 0]
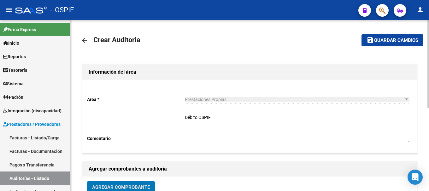
click at [393, 40] on span "Guardar cambios" at bounding box center [396, 41] width 44 height 6
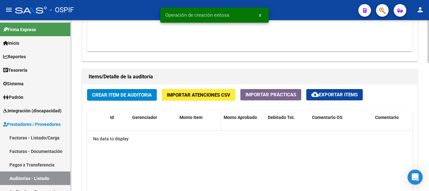
scroll to position [410, 0]
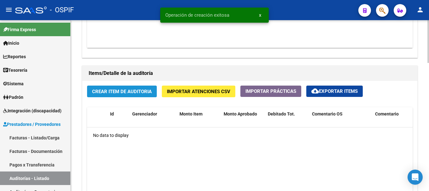
click at [141, 87] on button "Crear Item de Auditoria" at bounding box center [122, 92] width 70 height 12
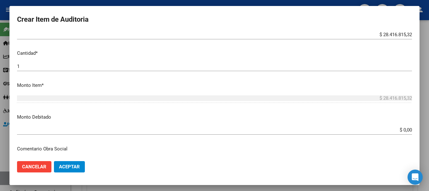
scroll to position [158, 0]
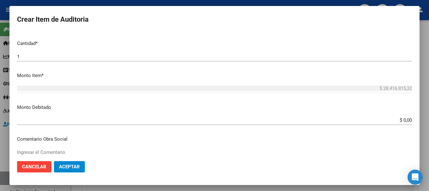
click at [398, 121] on input "$ 0,00" at bounding box center [214, 121] width 395 height 6
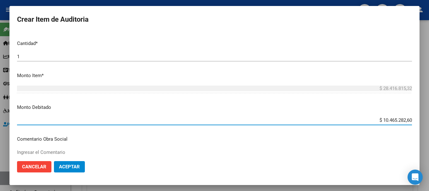
type input "$ 1.046.528,26"
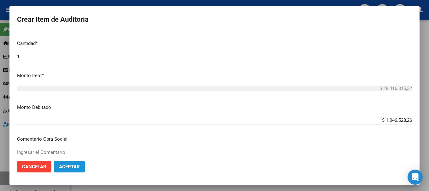
click at [74, 166] on span "Aceptar" at bounding box center [69, 167] width 21 height 6
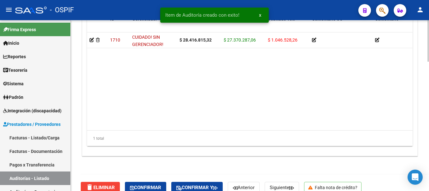
scroll to position [532, 0]
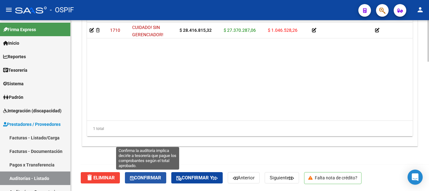
click at [154, 179] on span "Confirmar" at bounding box center [145, 178] width 31 height 6
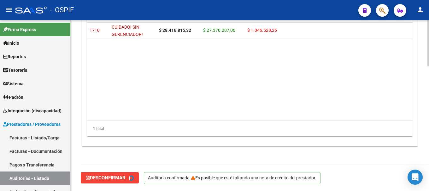
type input "202509"
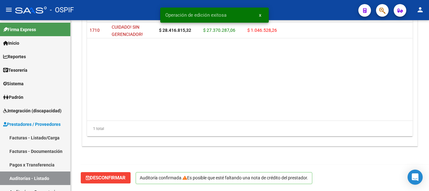
click at [104, 11] on div "- OSPIF" at bounding box center [184, 10] width 338 height 14
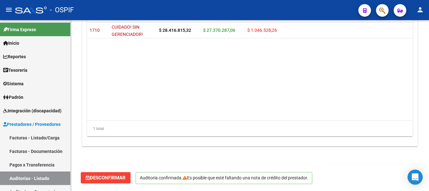
click at [103, 8] on div "- OSPIF" at bounding box center [184, 10] width 338 height 14
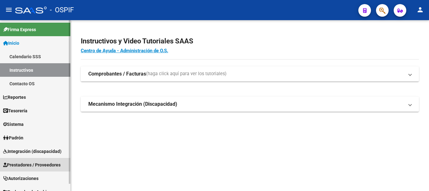
click at [21, 164] on span "Prestadores / Proveedores" at bounding box center [31, 165] width 57 height 7
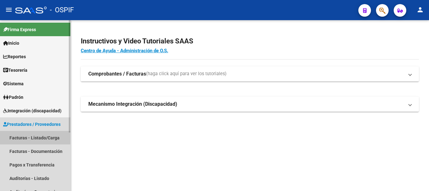
click at [32, 138] on link "Facturas - Listado/Carga" at bounding box center [35, 138] width 70 height 14
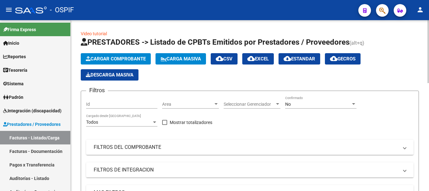
click at [135, 56] on span "Cargar Comprobante" at bounding box center [116, 59] width 60 height 6
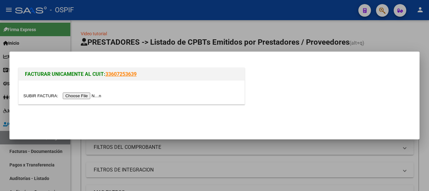
click at [95, 96] on input "file" at bounding box center [63, 96] width 80 height 7
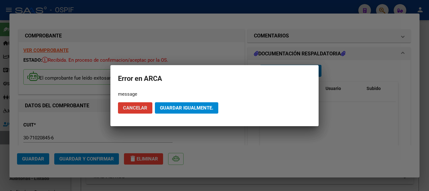
click at [196, 51] on div at bounding box center [214, 95] width 429 height 191
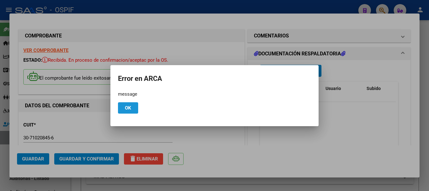
click at [132, 108] on button "Ok" at bounding box center [128, 108] width 20 height 11
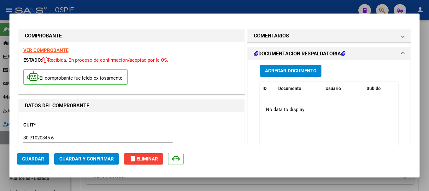
click at [54, 50] on strong "VER COMPROBANTE" at bounding box center [45, 51] width 45 height 6
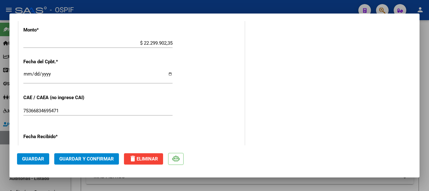
scroll to position [315, 0]
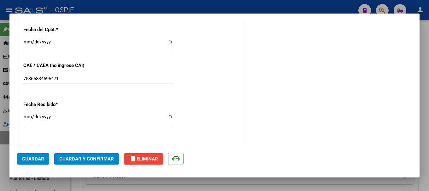
click at [167, 117] on input "[DATE]" at bounding box center [97, 119] width 149 height 10
type input "[DATE]"
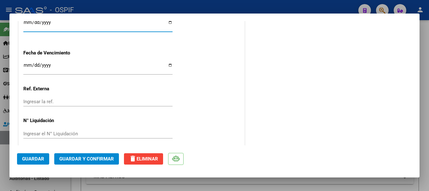
scroll to position [415, 0]
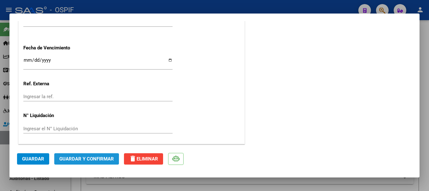
click at [66, 162] on button "Guardar y Confirmar" at bounding box center [86, 159] width 65 height 11
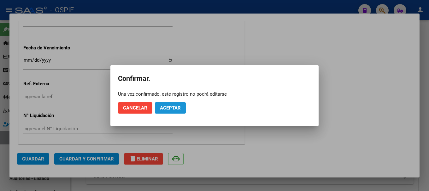
click at [167, 107] on span "Aceptar" at bounding box center [170, 108] width 21 height 6
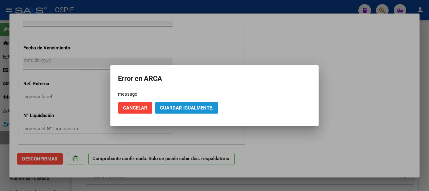
click at [206, 110] on span "Guardar igualmente." at bounding box center [186, 108] width 53 height 6
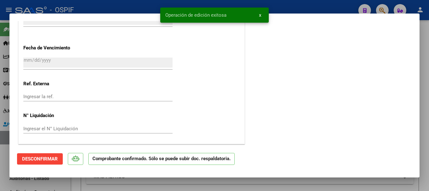
click at [144, 5] on div at bounding box center [214, 95] width 429 height 191
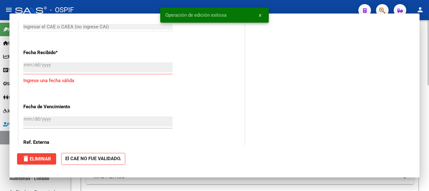
scroll to position [0, 0]
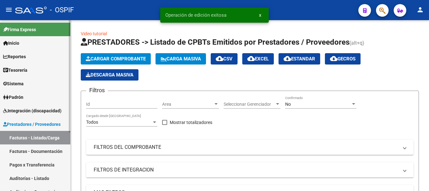
click at [38, 177] on link "Auditorías - Listado" at bounding box center [35, 179] width 70 height 14
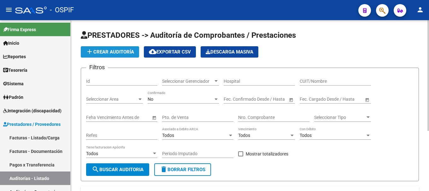
click at [111, 47] on button "add Crear Auditoría" at bounding box center [110, 51] width 58 height 11
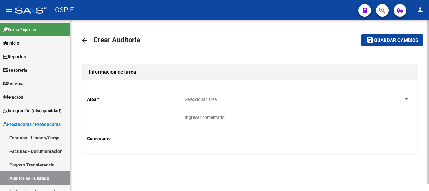
click at [405, 102] on div at bounding box center [407, 99] width 6 height 5
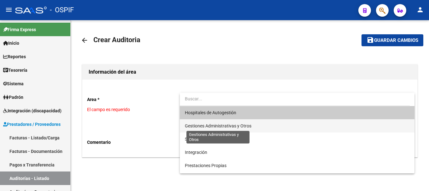
click at [226, 125] on span "Gestiones Administrativas y Otros" at bounding box center [218, 126] width 67 height 5
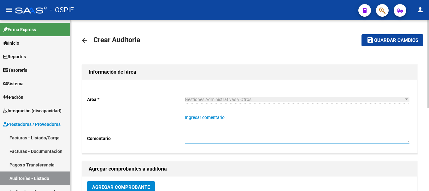
click at [230, 125] on textarea "Ingresar comentario" at bounding box center [297, 128] width 225 height 28
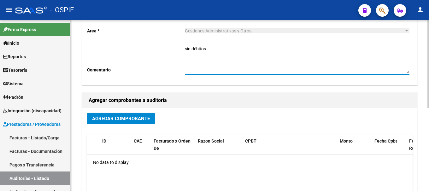
scroll to position [95, 0]
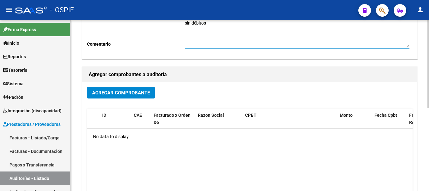
type textarea "sin débitos"
click at [126, 91] on span "Agregar Comprobante" at bounding box center [121, 93] width 58 height 6
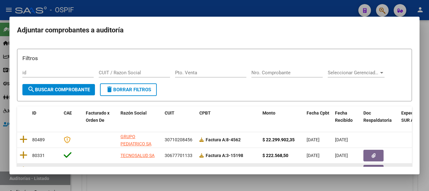
drag, startPoint x: 376, startPoint y: 166, endPoint x: 396, endPoint y: 166, distance: 19.9
click at [396, 166] on div at bounding box center [379, 171] width 33 height 12
drag, startPoint x: 379, startPoint y: 167, endPoint x: 395, endPoint y: 166, distance: 16.4
click at [395, 166] on div at bounding box center [379, 171] width 33 height 12
drag, startPoint x: 395, startPoint y: 166, endPoint x: 388, endPoint y: 164, distance: 7.1
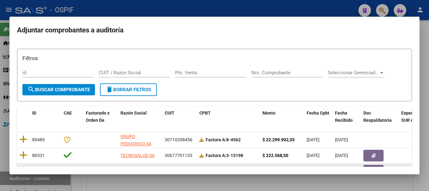
click at [395, 166] on div at bounding box center [379, 171] width 33 height 12
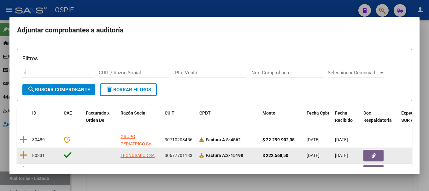
drag, startPoint x: 370, startPoint y: 167, endPoint x: 387, endPoint y: 163, distance: 18.1
click at [388, 164] on datatable-body-cell at bounding box center [380, 171] width 38 height 14
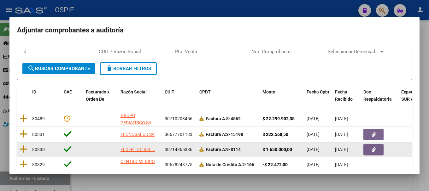
scroll to position [14, 0]
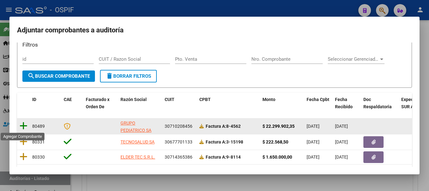
click at [23, 126] on icon at bounding box center [24, 126] width 8 height 9
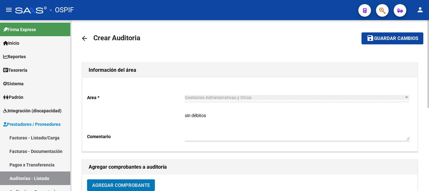
scroll to position [0, 0]
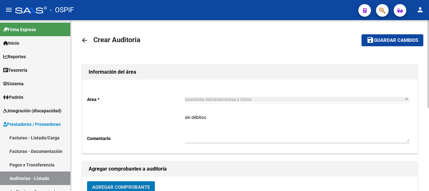
click at [384, 40] on span "Guardar cambios" at bounding box center [396, 41] width 44 height 6
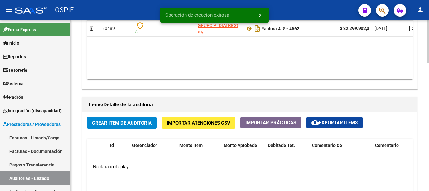
scroll to position [410, 0]
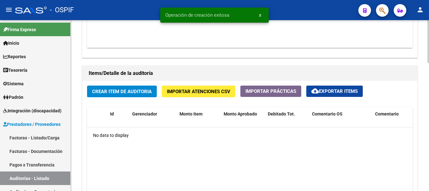
click at [135, 92] on span "Crear Item de Auditoria" at bounding box center [122, 92] width 60 height 6
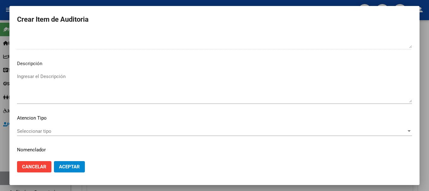
scroll to position [415, 0]
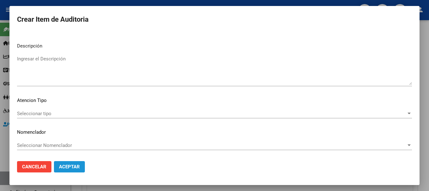
click at [72, 167] on span "Aceptar" at bounding box center [69, 167] width 21 height 6
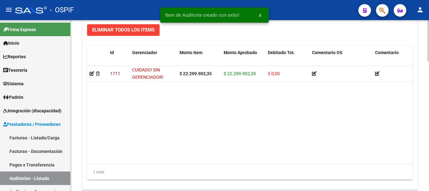
scroll to position [532, 0]
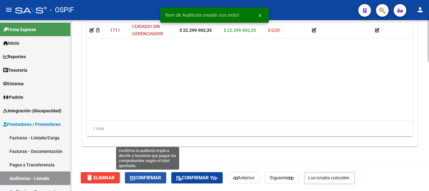
click at [152, 178] on span "Confirmar" at bounding box center [145, 178] width 31 height 6
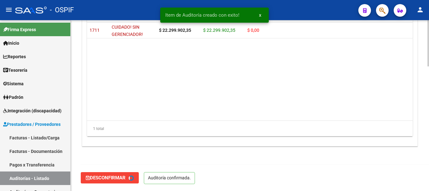
type input "202509"
click at [132, 10] on div "- OSPIF" at bounding box center [184, 10] width 338 height 14
